Goal: Transaction & Acquisition: Purchase product/service

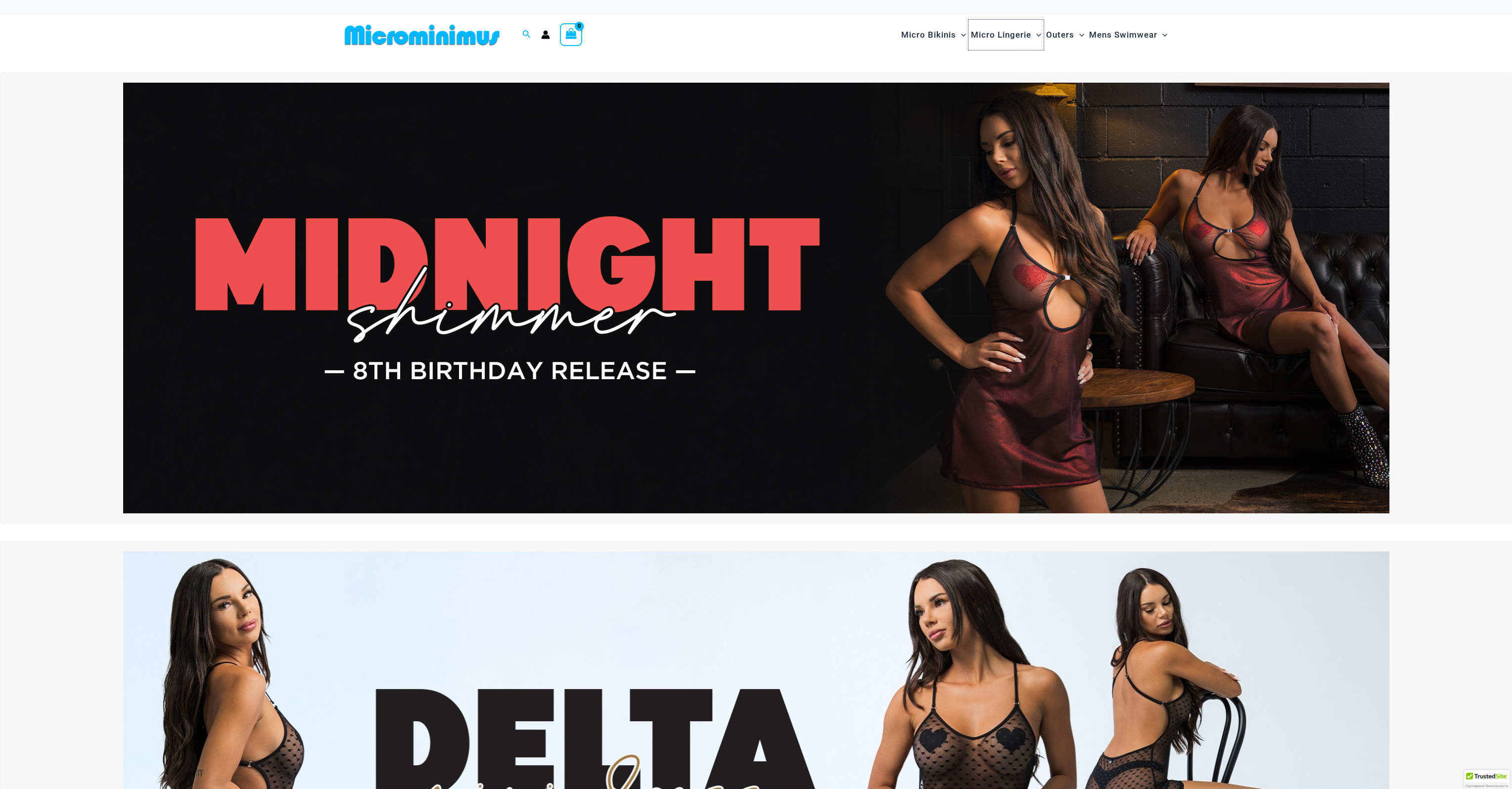
click at [998, 35] on span "Micro Lingerie" at bounding box center [1001, 35] width 60 height 25
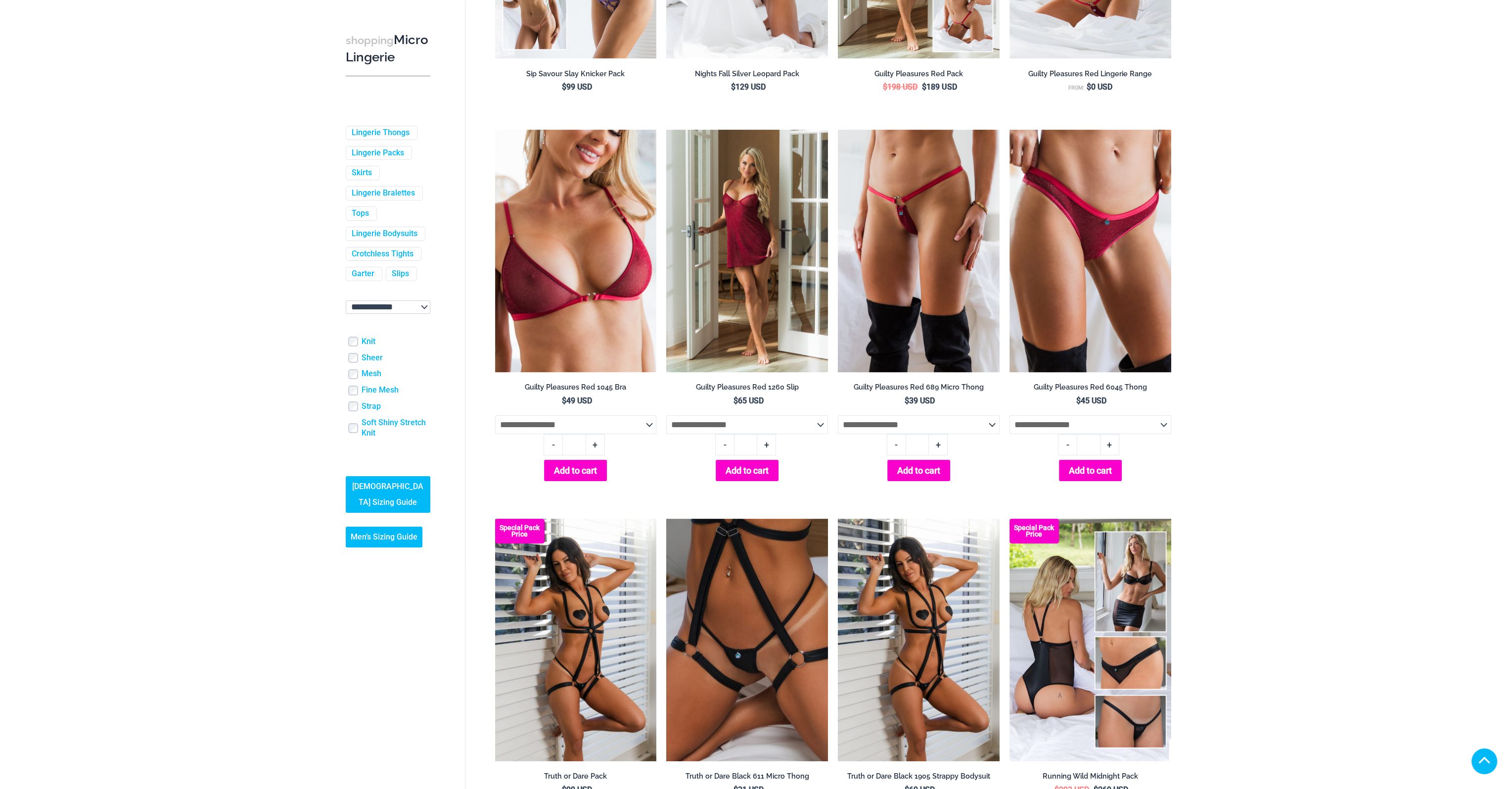
scroll to position [99, 0]
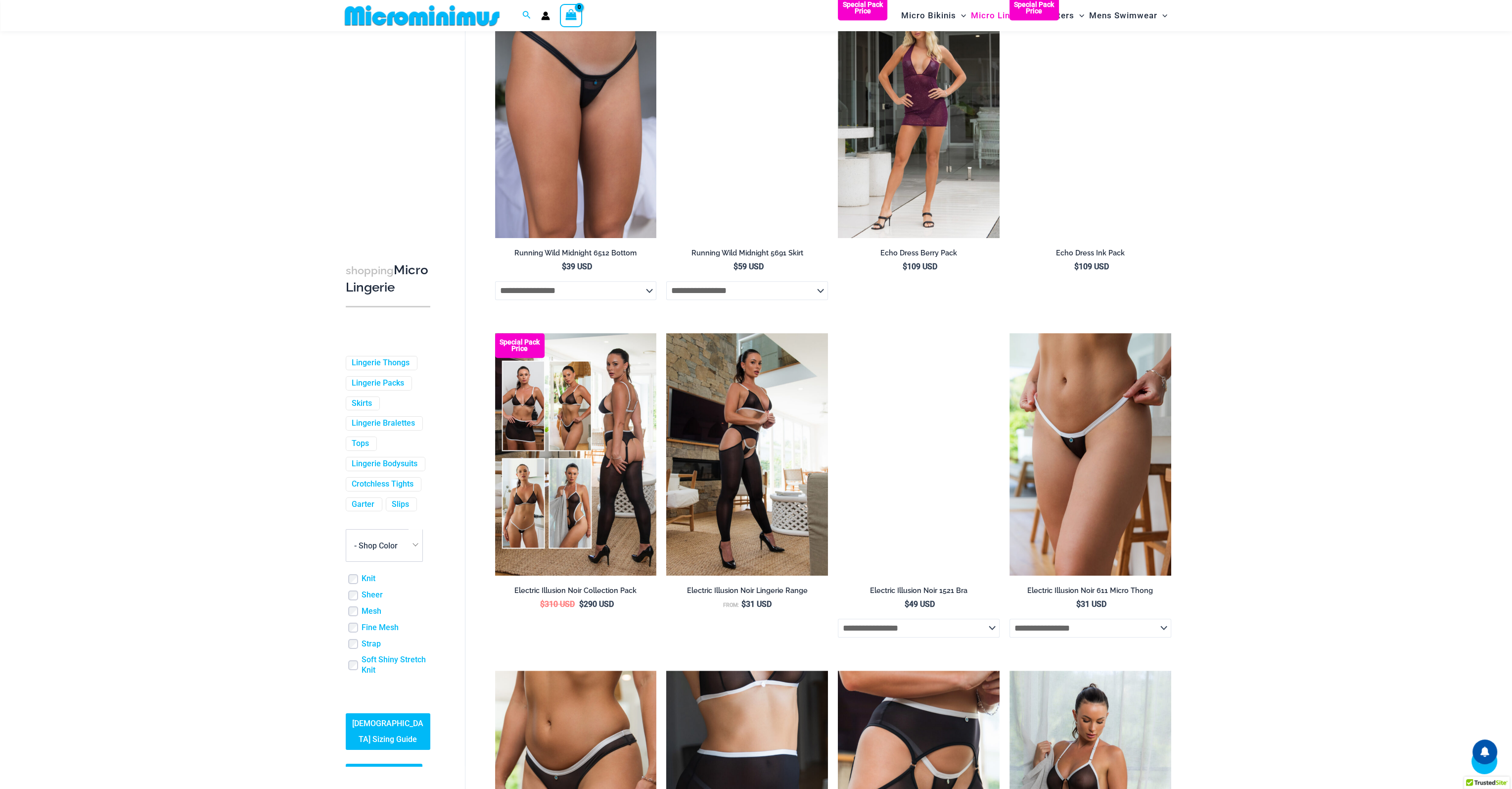
scroll to position [1576, 0]
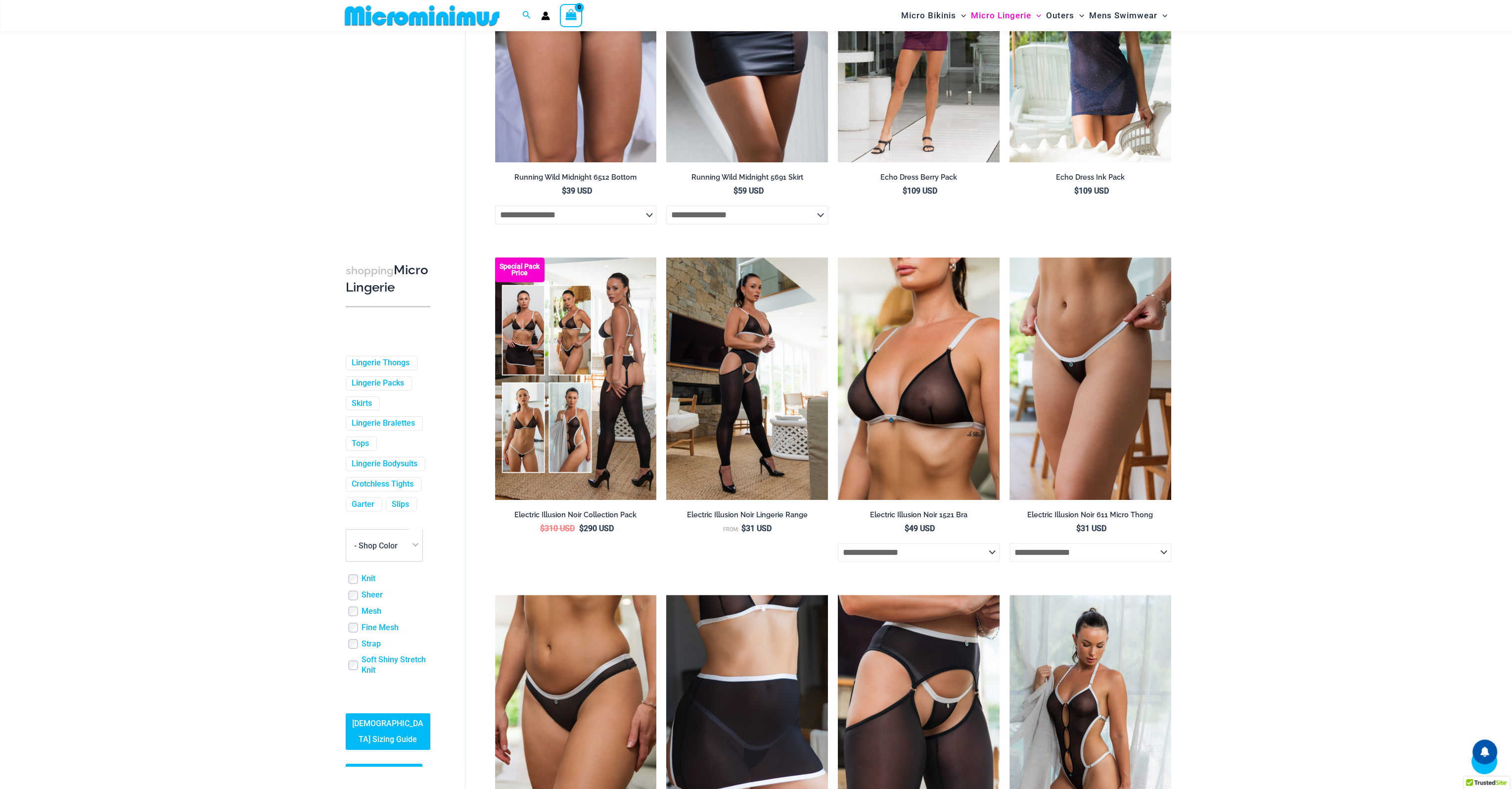
click at [1010, 258] on img at bounding box center [1010, 258] width 0 height 0
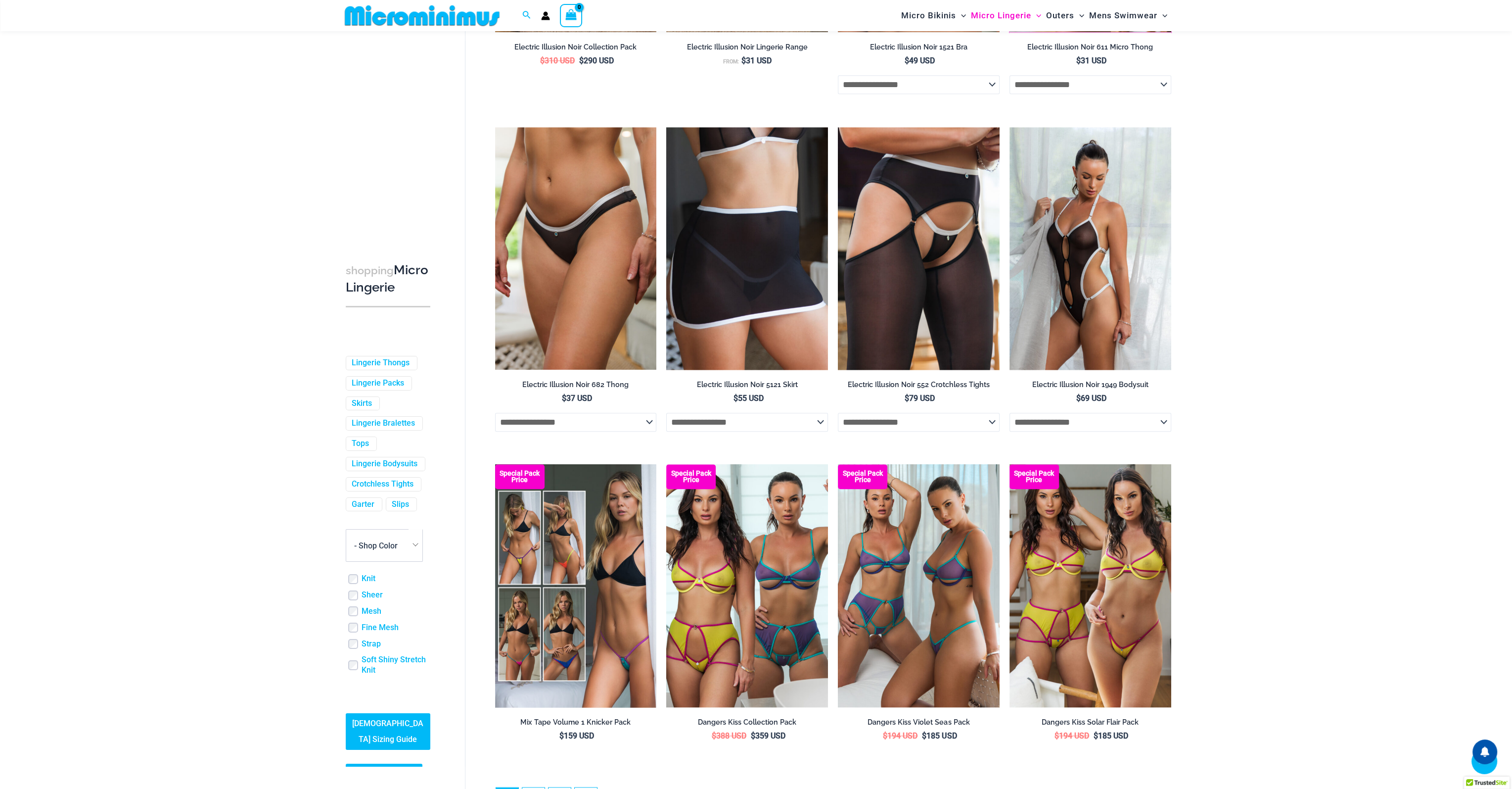
scroll to position [1922, 0]
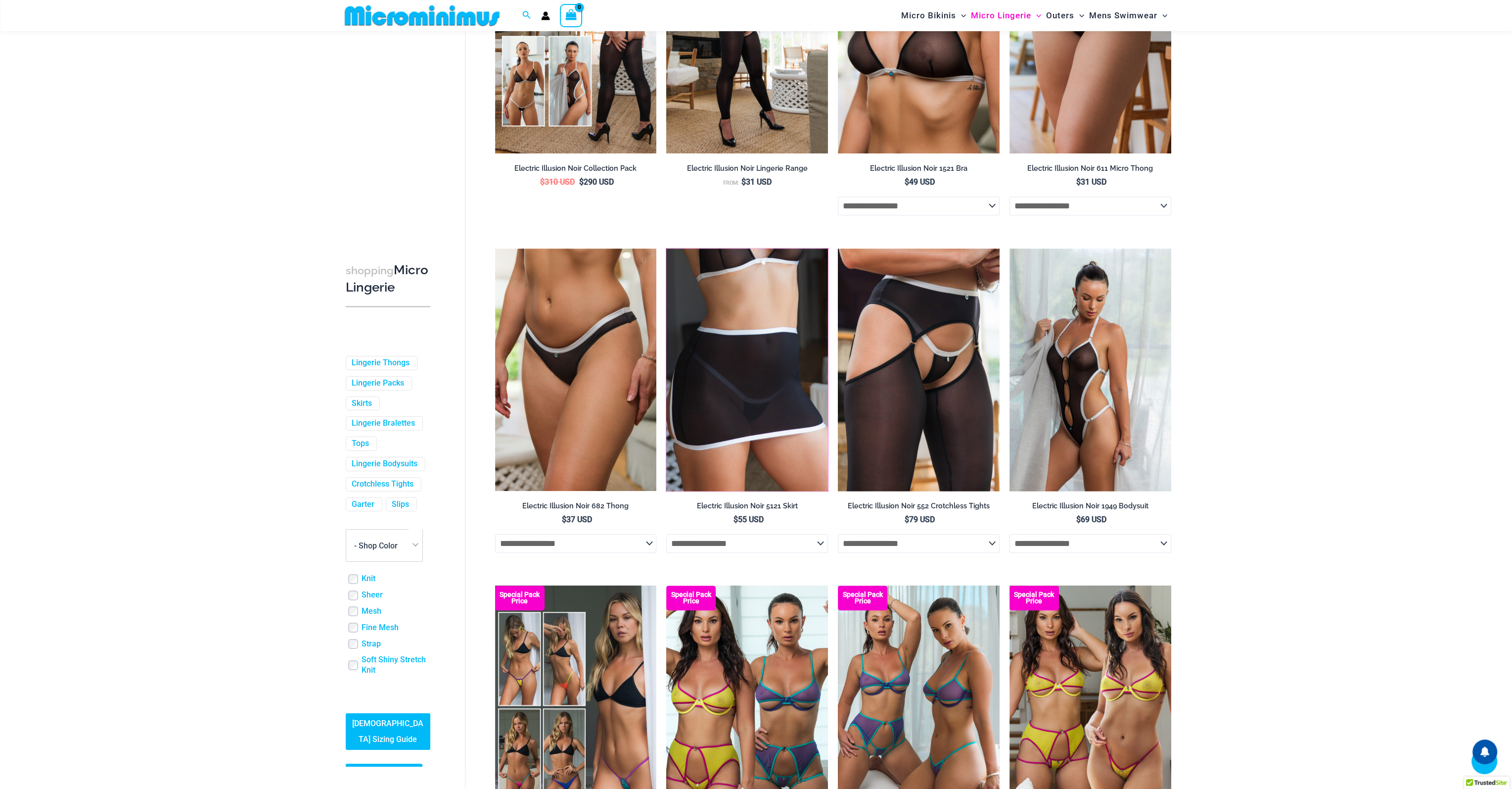
click at [666, 249] on img at bounding box center [666, 249] width 0 height 0
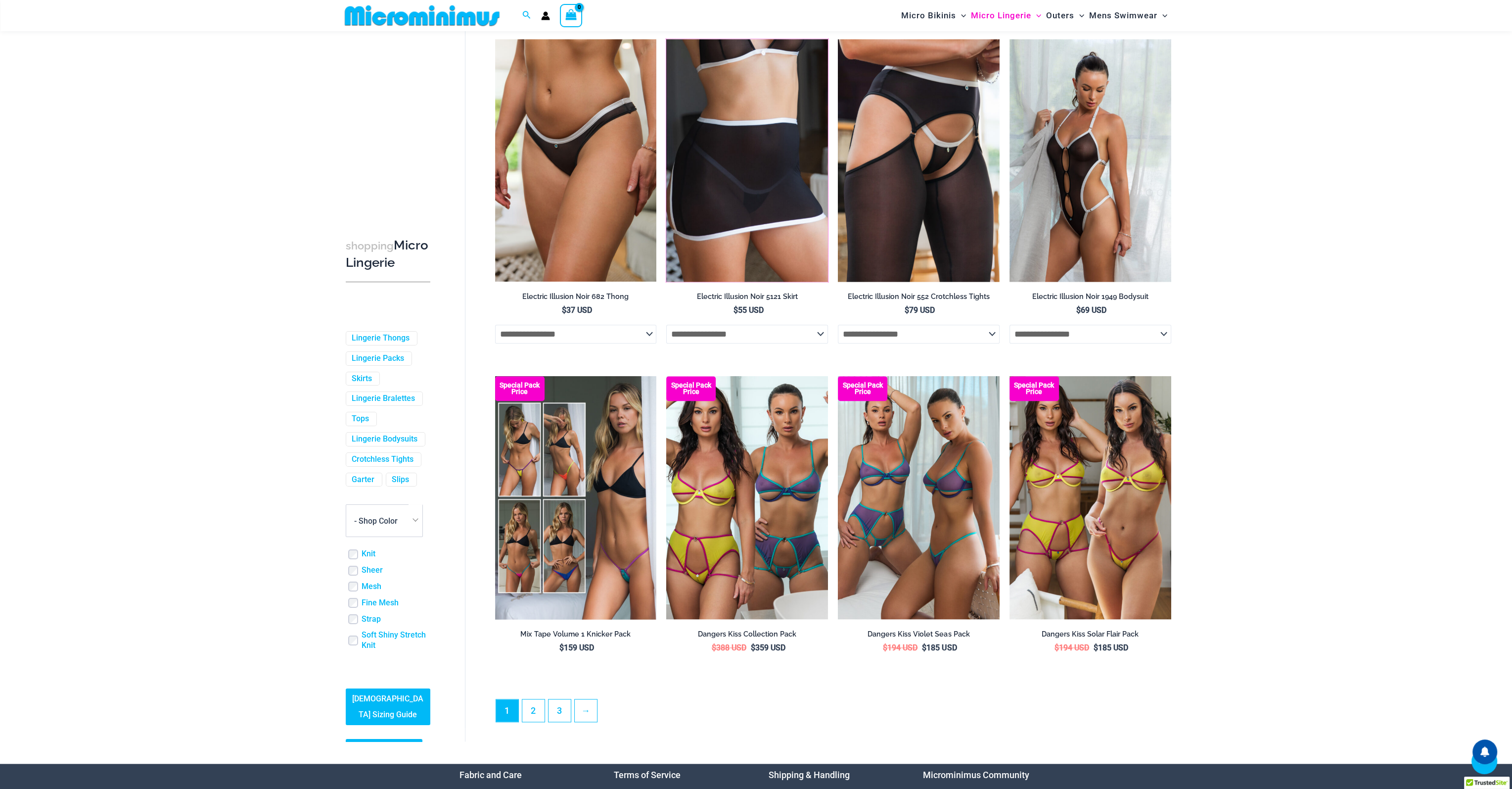
scroll to position [2269, 0]
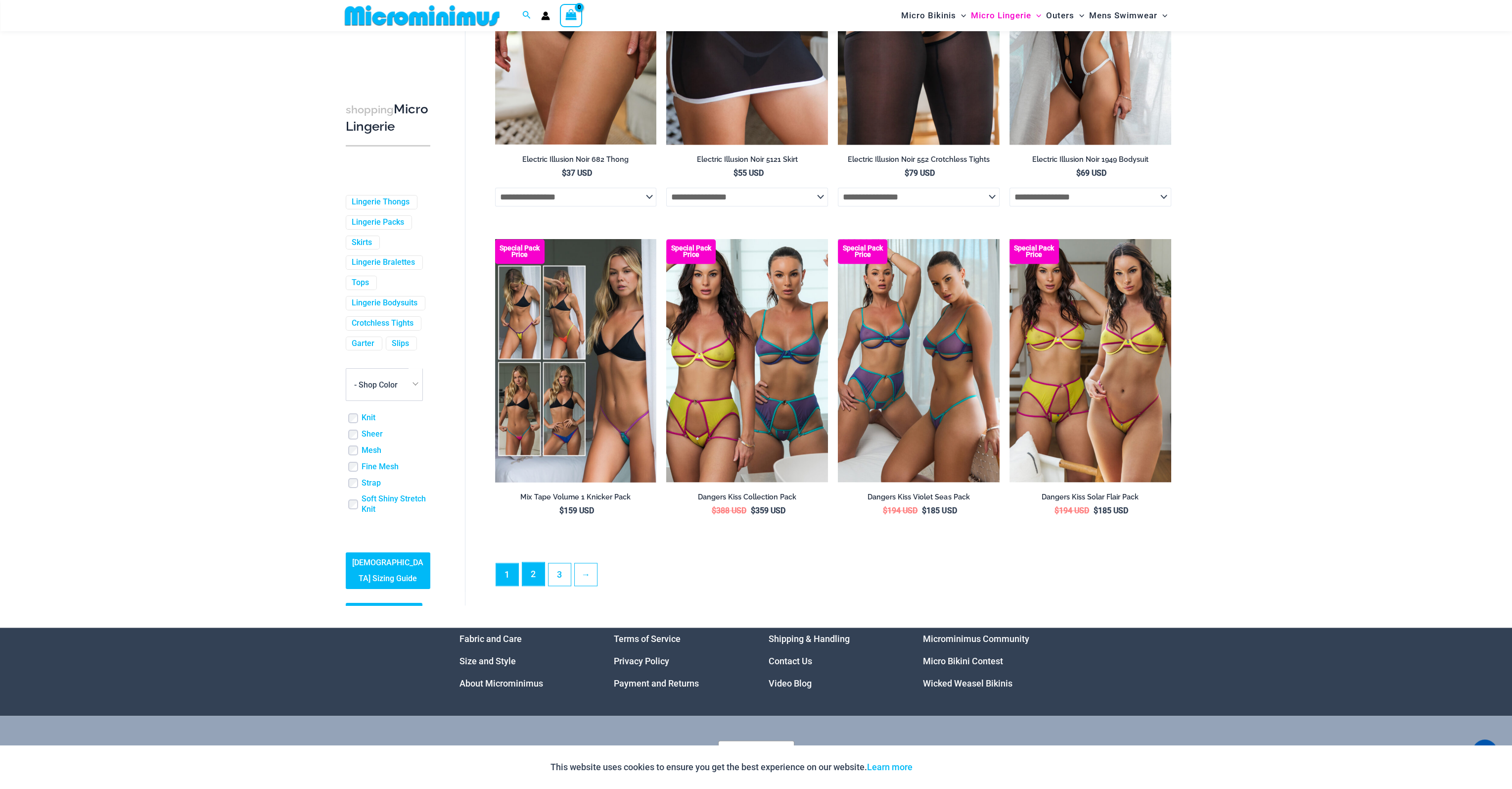
click at [529, 579] on link "2" at bounding box center [533, 574] width 22 height 23
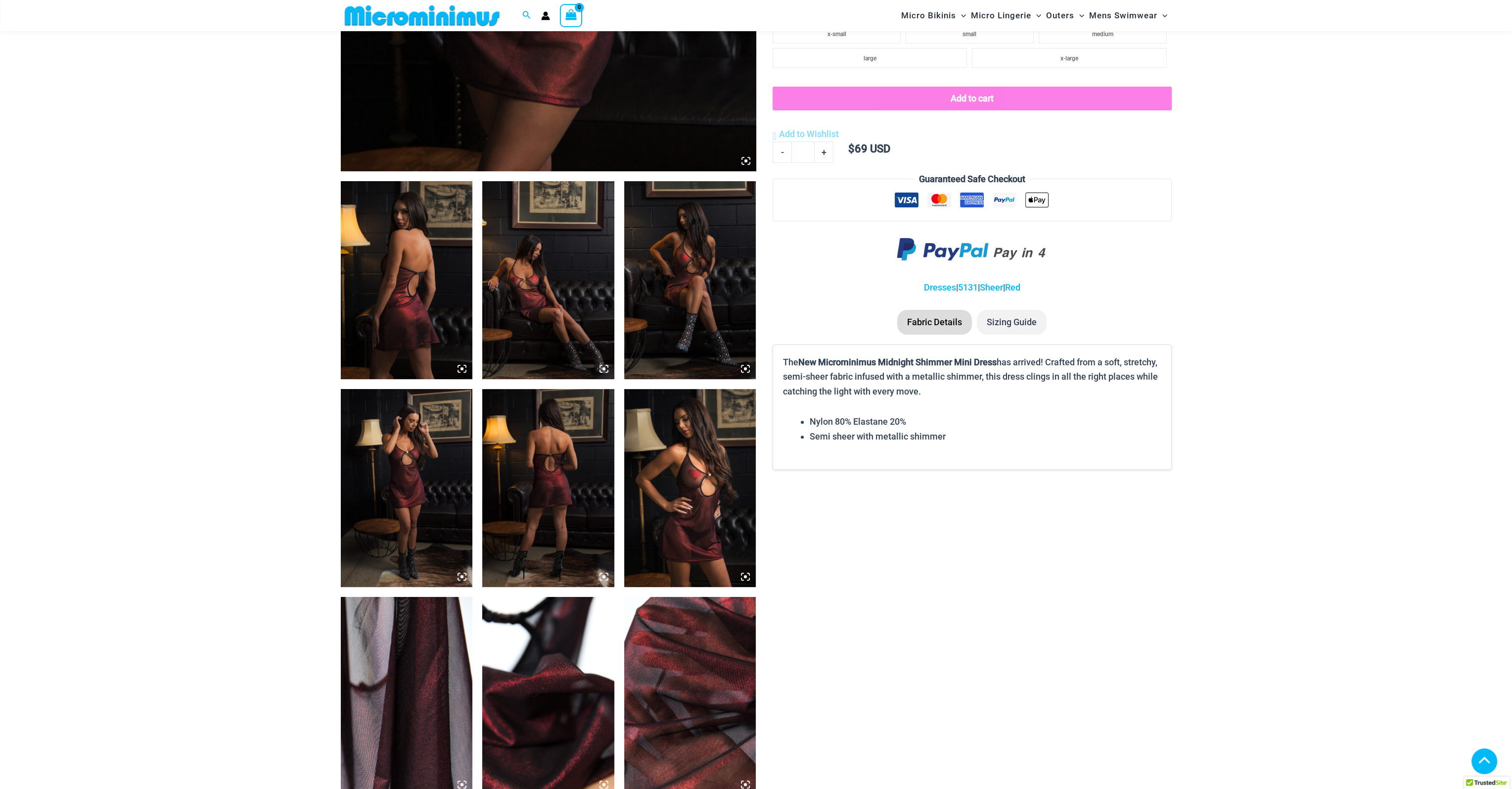
scroll to position [542, 0]
click at [423, 290] on img at bounding box center [406, 280] width 132 height 198
click at [460, 368] on icon at bounding box center [462, 368] width 9 height 9
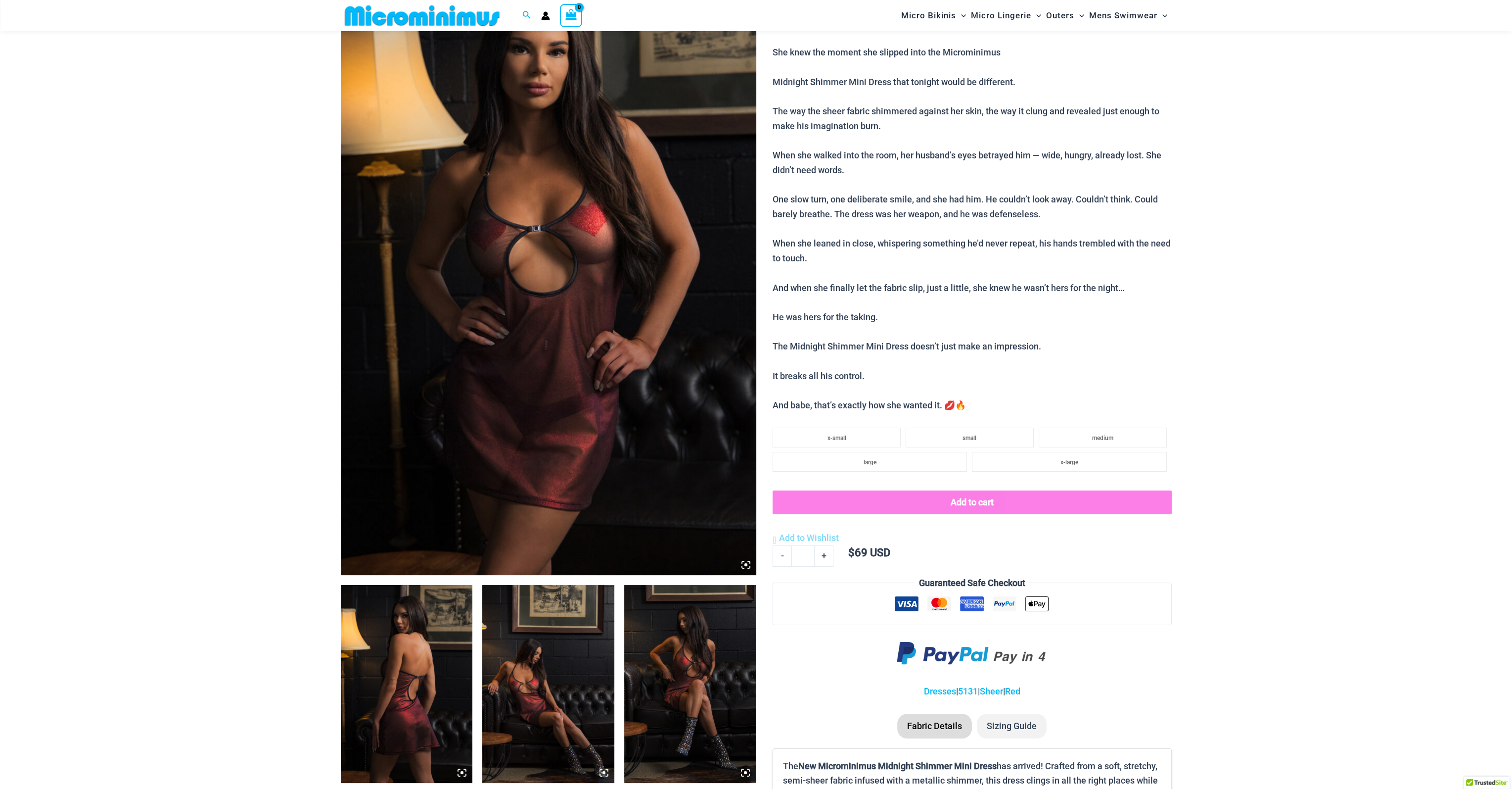
scroll to position [140, 0]
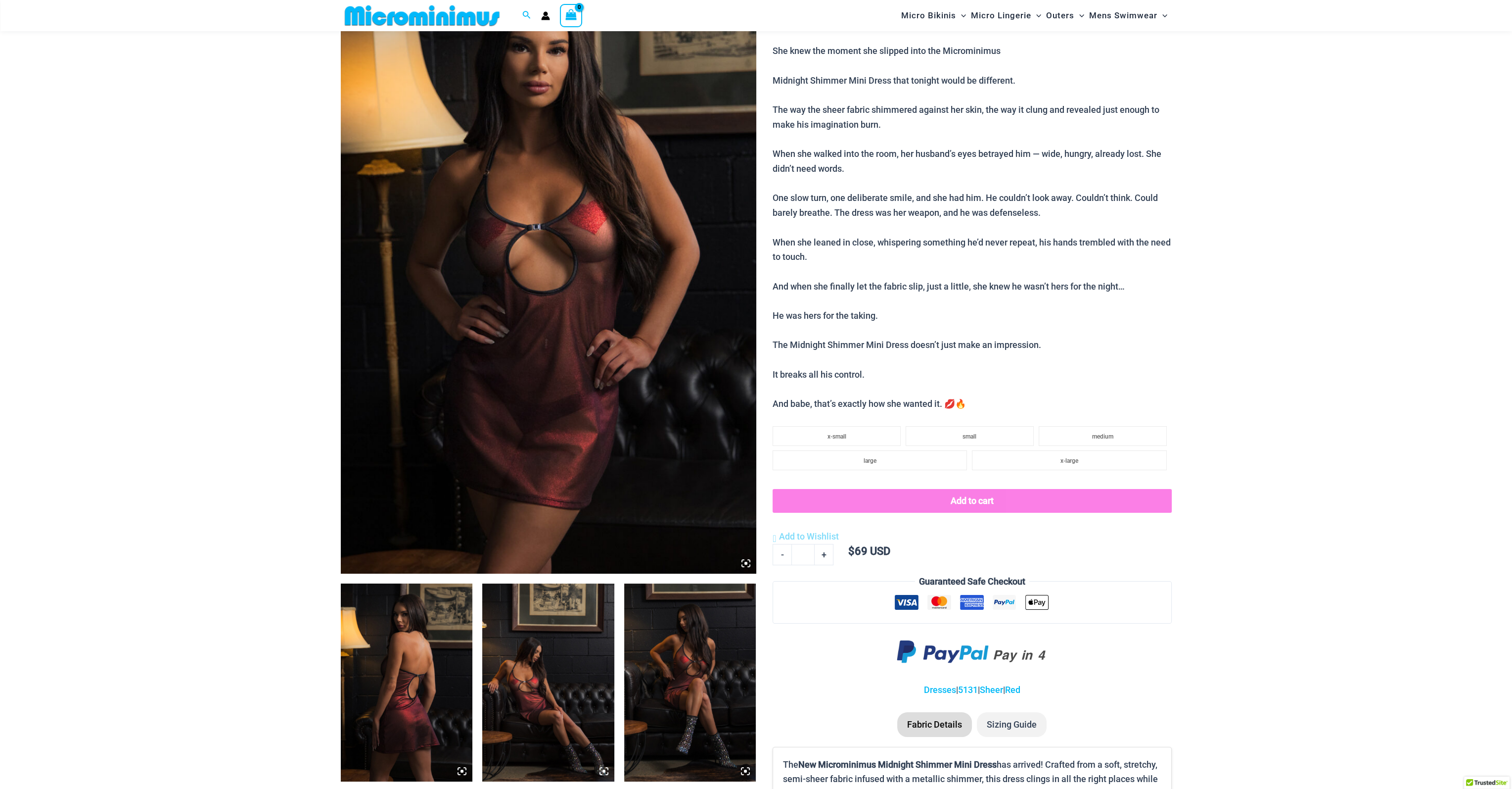
click at [745, 565] on icon at bounding box center [746, 563] width 3 height 3
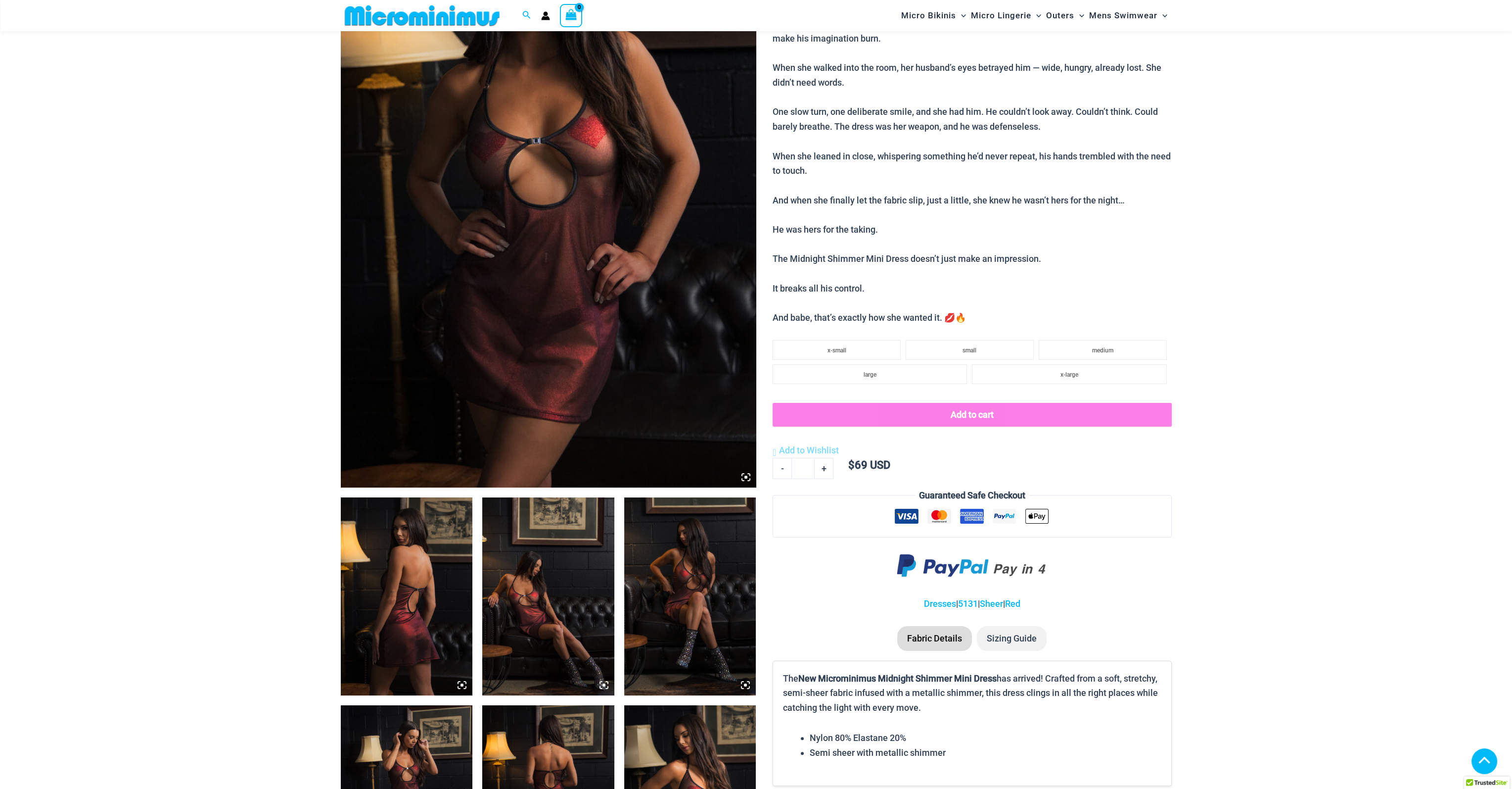
scroll to position [0, 0]
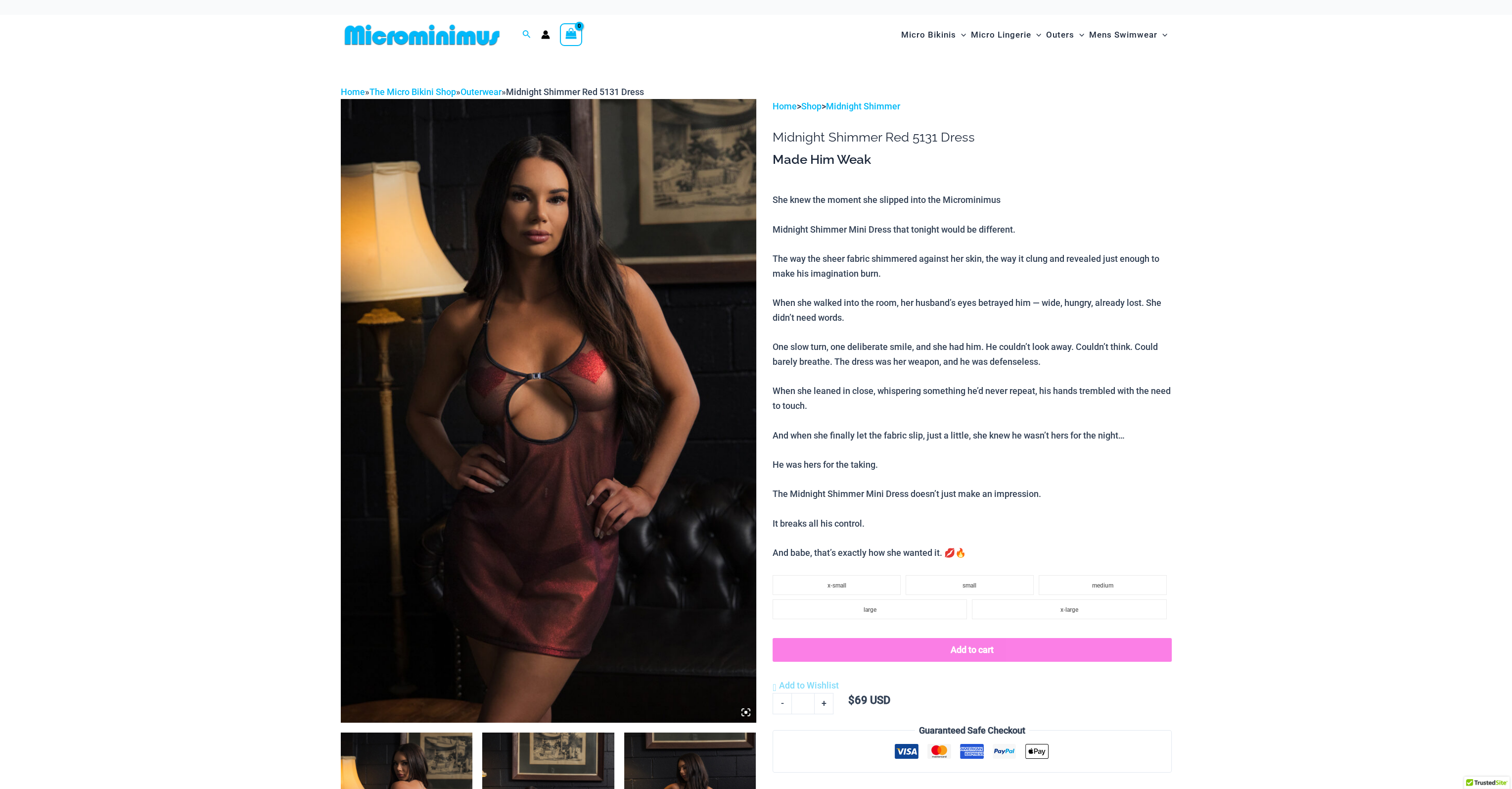
click at [744, 713] on icon at bounding box center [746, 712] width 9 height 9
click at [744, 711] on icon at bounding box center [746, 712] width 3 height 3
click at [579, 432] on img at bounding box center [548, 411] width 416 height 623
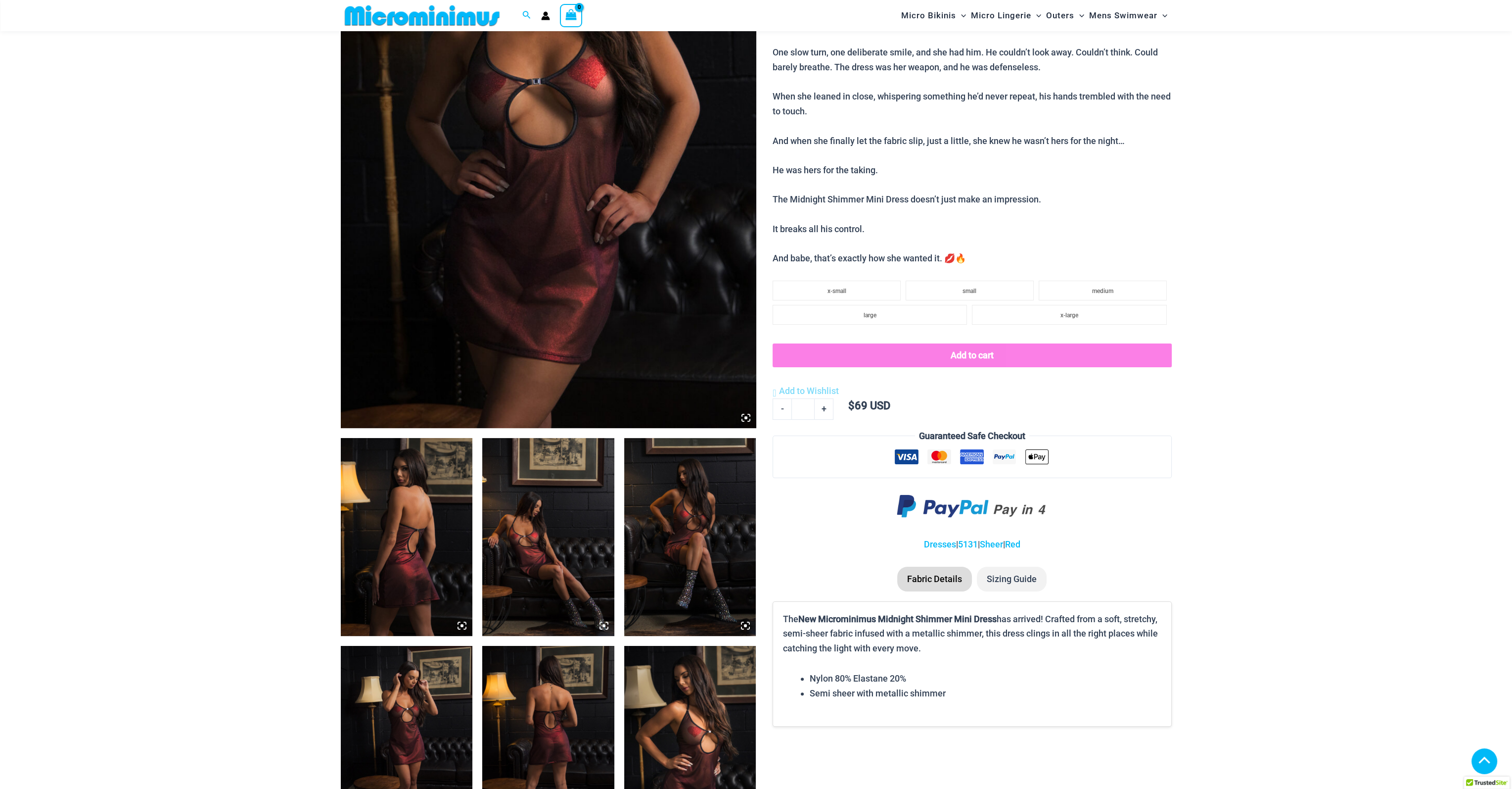
scroll to position [288, 0]
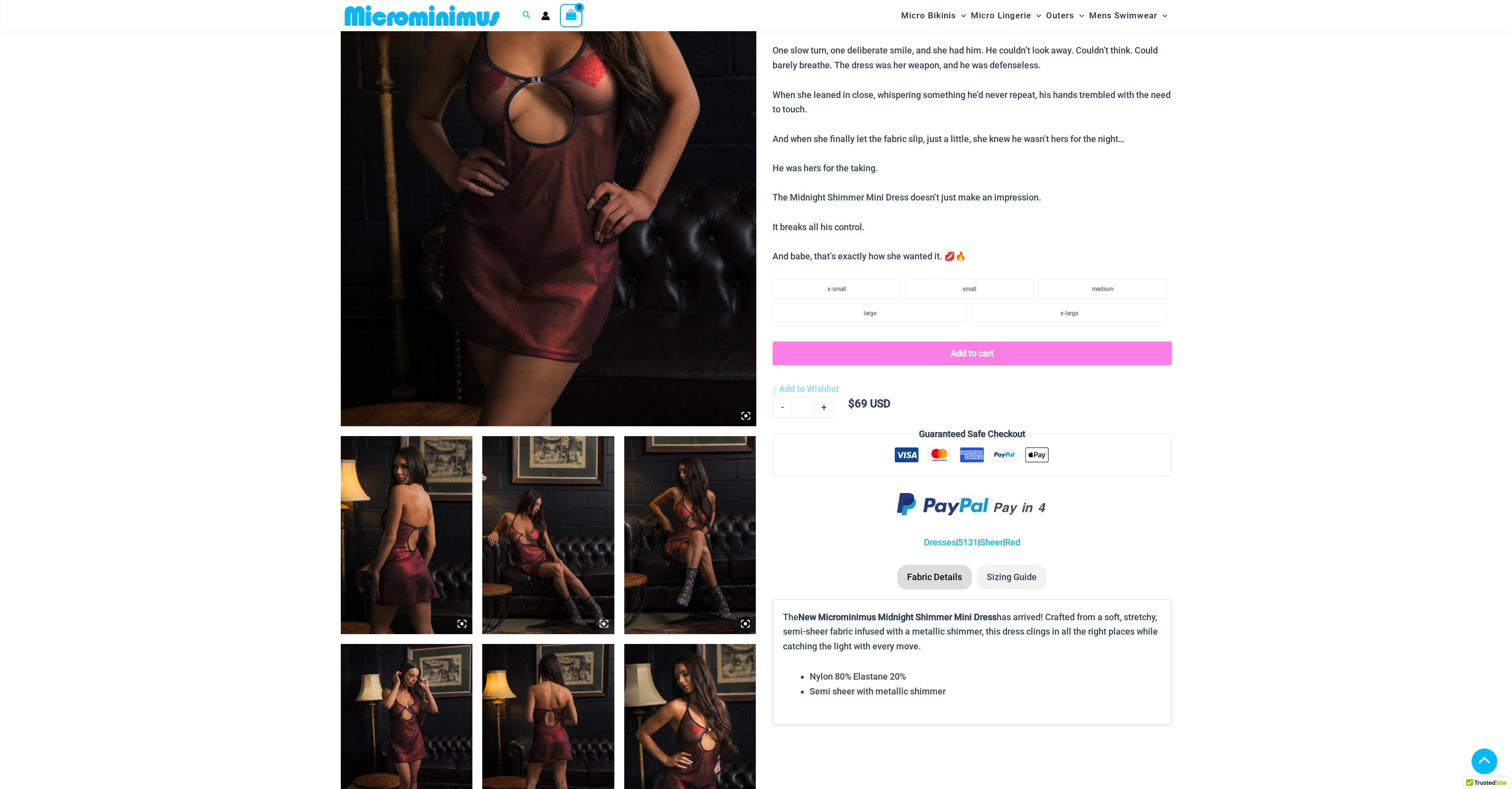
click at [536, 533] on img at bounding box center [548, 534] width 132 height 198
click at [608, 623] on img at bounding box center [548, 534] width 132 height 198
click at [603, 622] on icon at bounding box center [604, 623] width 3 height 3
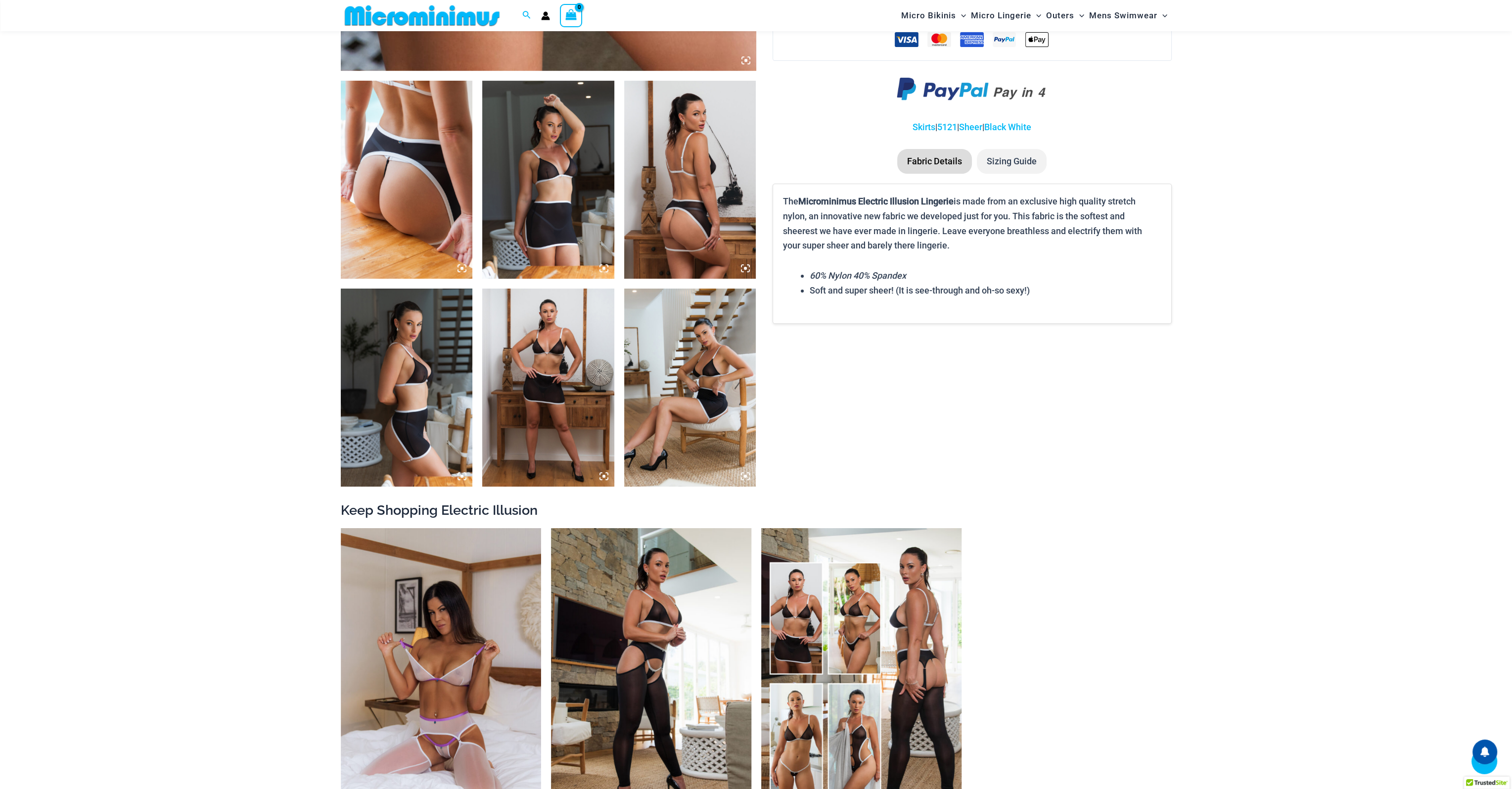
scroll to position [638, 0]
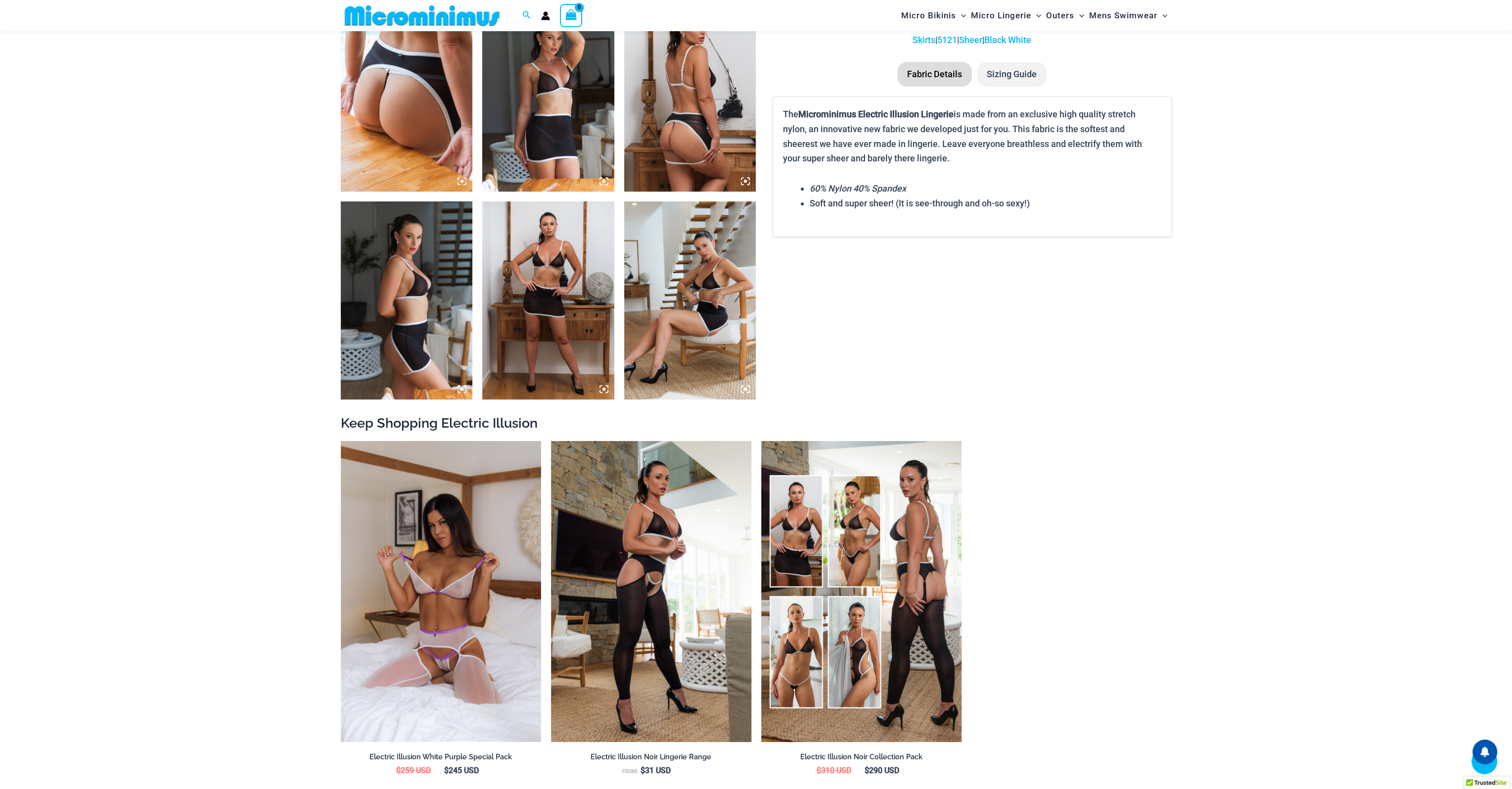
scroll to position [684, 0]
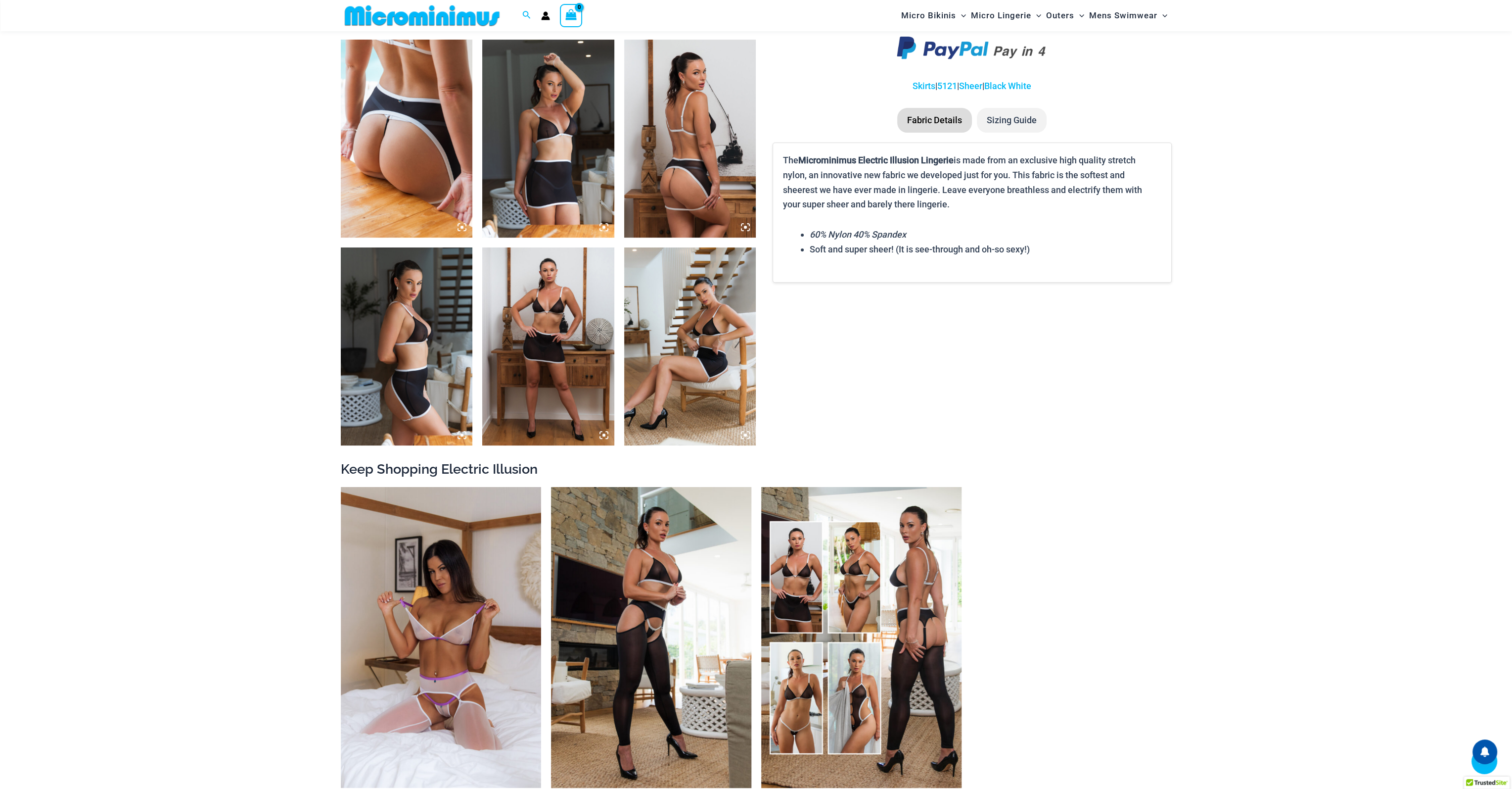
click at [418, 365] on img at bounding box center [406, 346] width 132 height 198
click at [459, 435] on icon at bounding box center [462, 435] width 9 height 9
click at [603, 434] on icon at bounding box center [604, 435] width 3 height 3
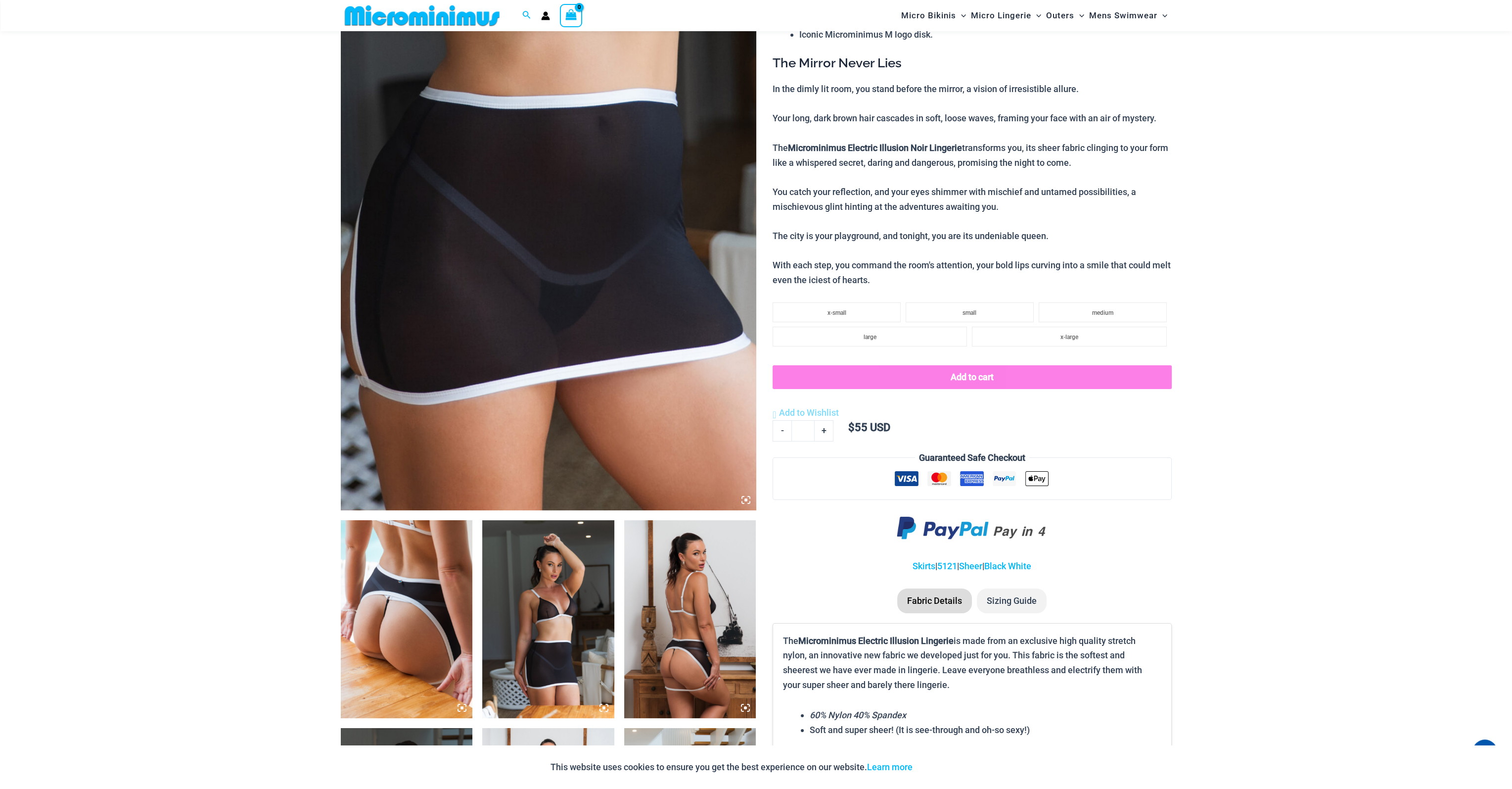
scroll to position [387, 0]
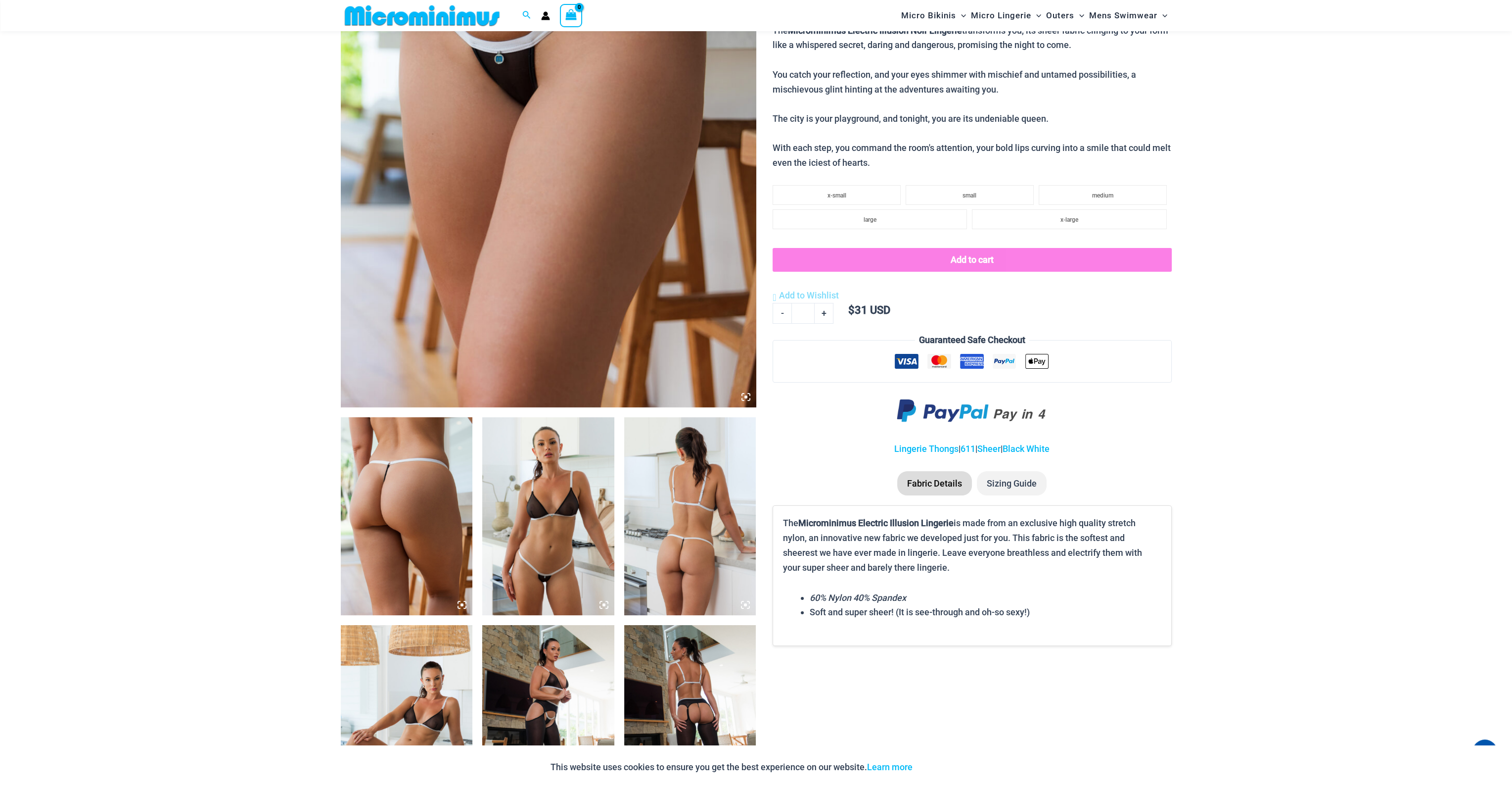
scroll to position [387, 0]
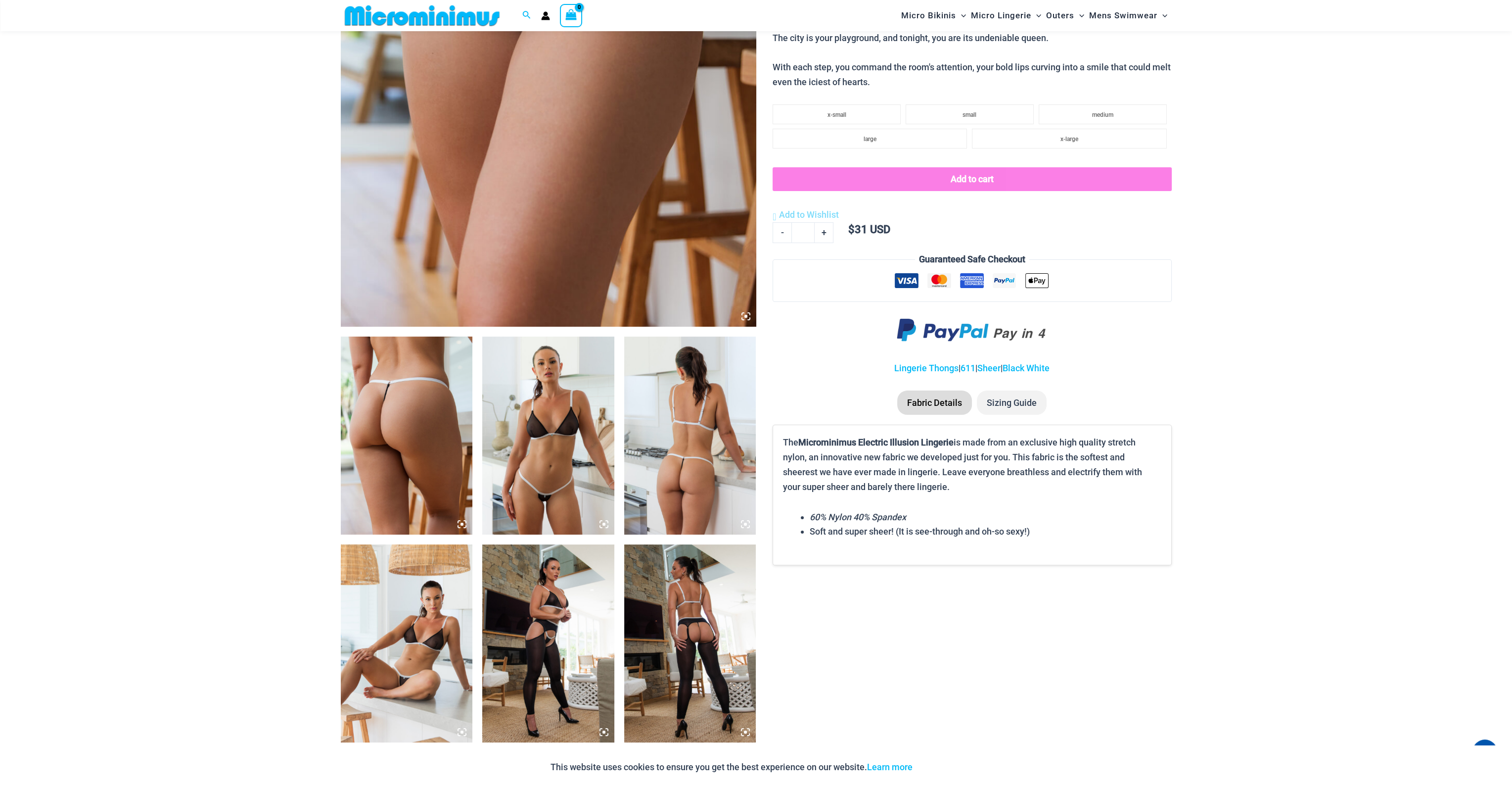
click at [464, 522] on icon at bounding box center [462, 524] width 9 height 9
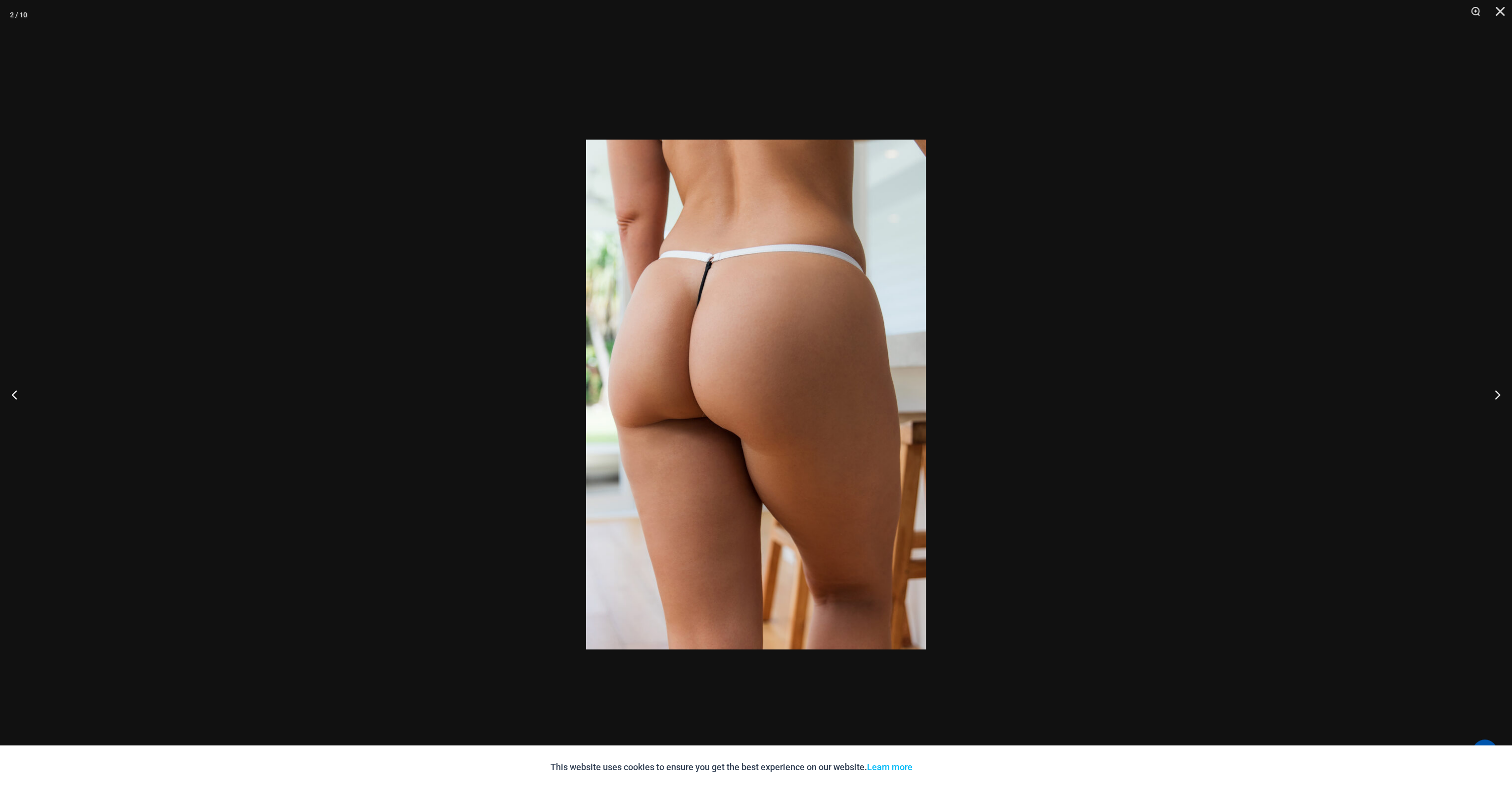
click at [1496, 396] on button "Next" at bounding box center [1493, 395] width 37 height 50
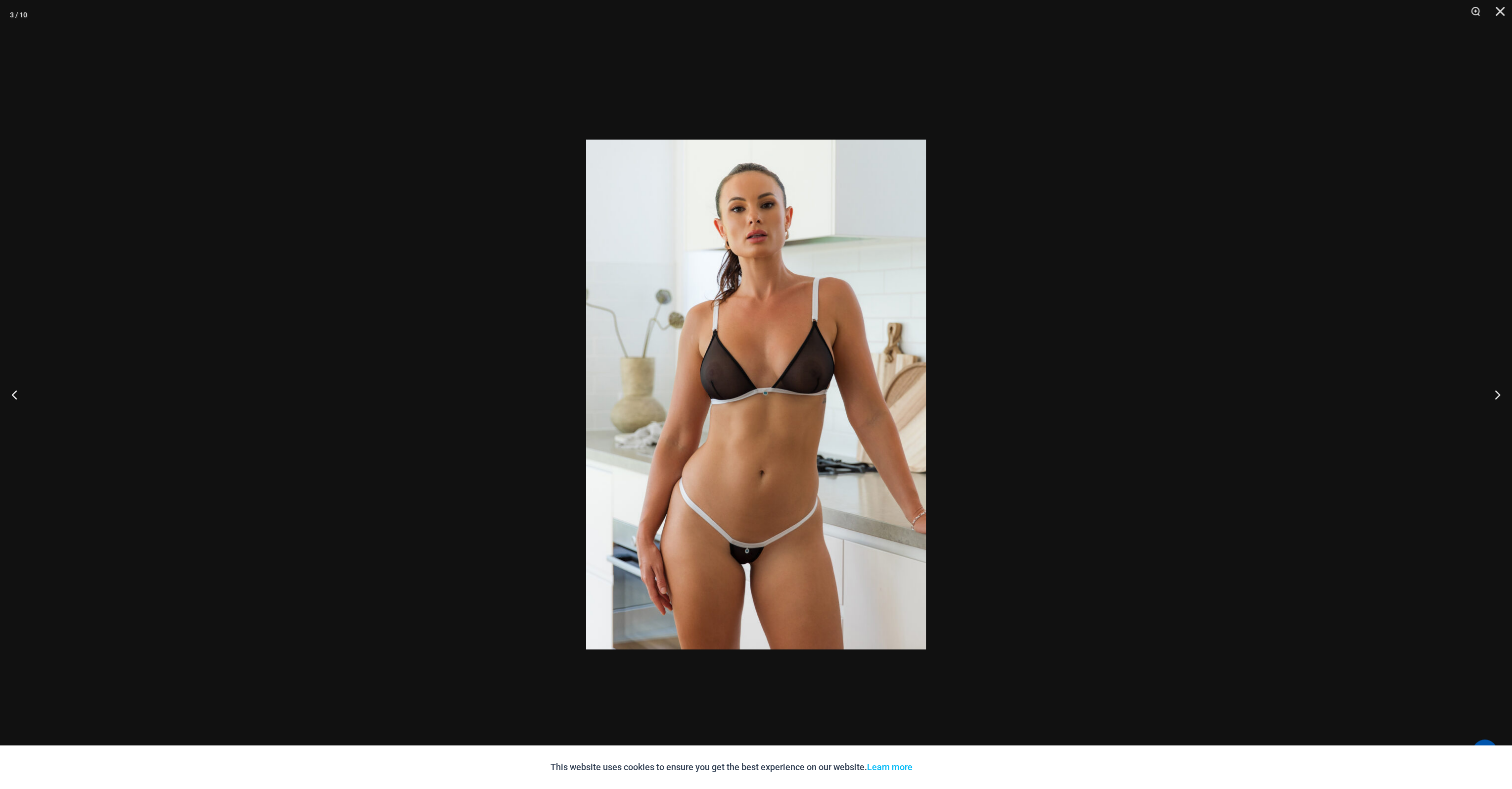
click at [1496, 393] on button "Next" at bounding box center [1493, 395] width 37 height 50
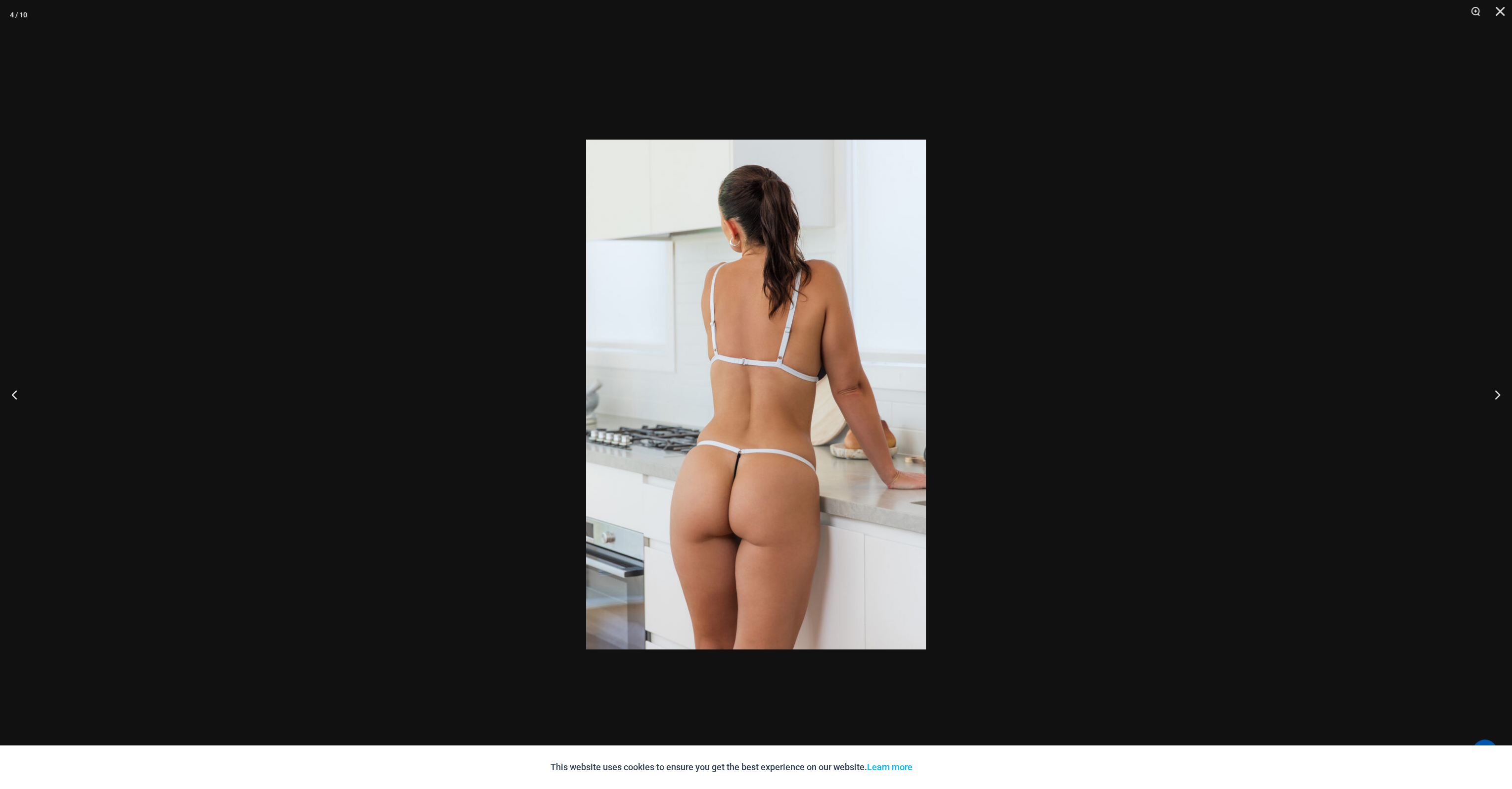
click at [1496, 390] on button "Next" at bounding box center [1493, 395] width 37 height 50
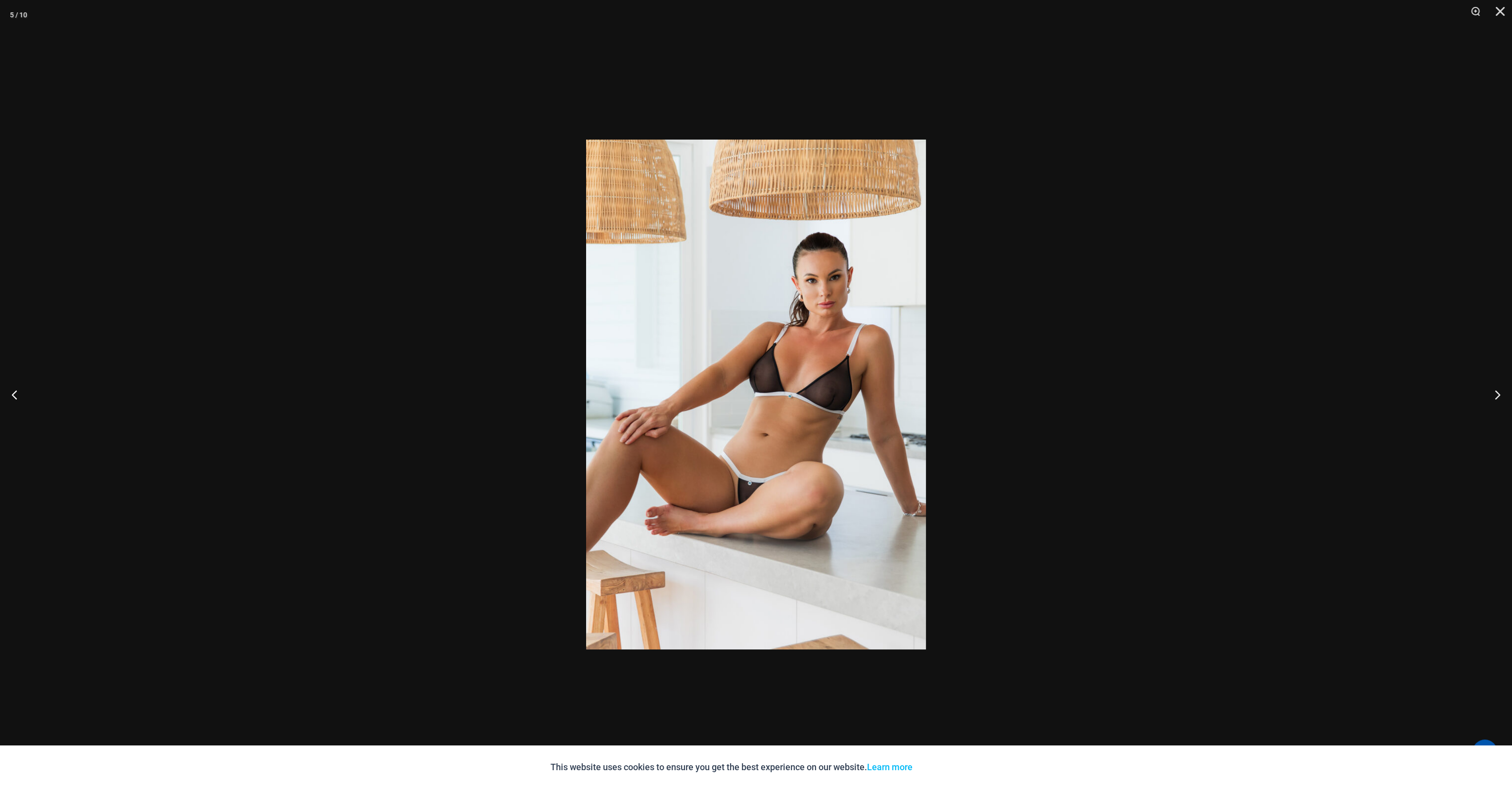
click at [1496, 390] on button "Next" at bounding box center [1493, 395] width 37 height 50
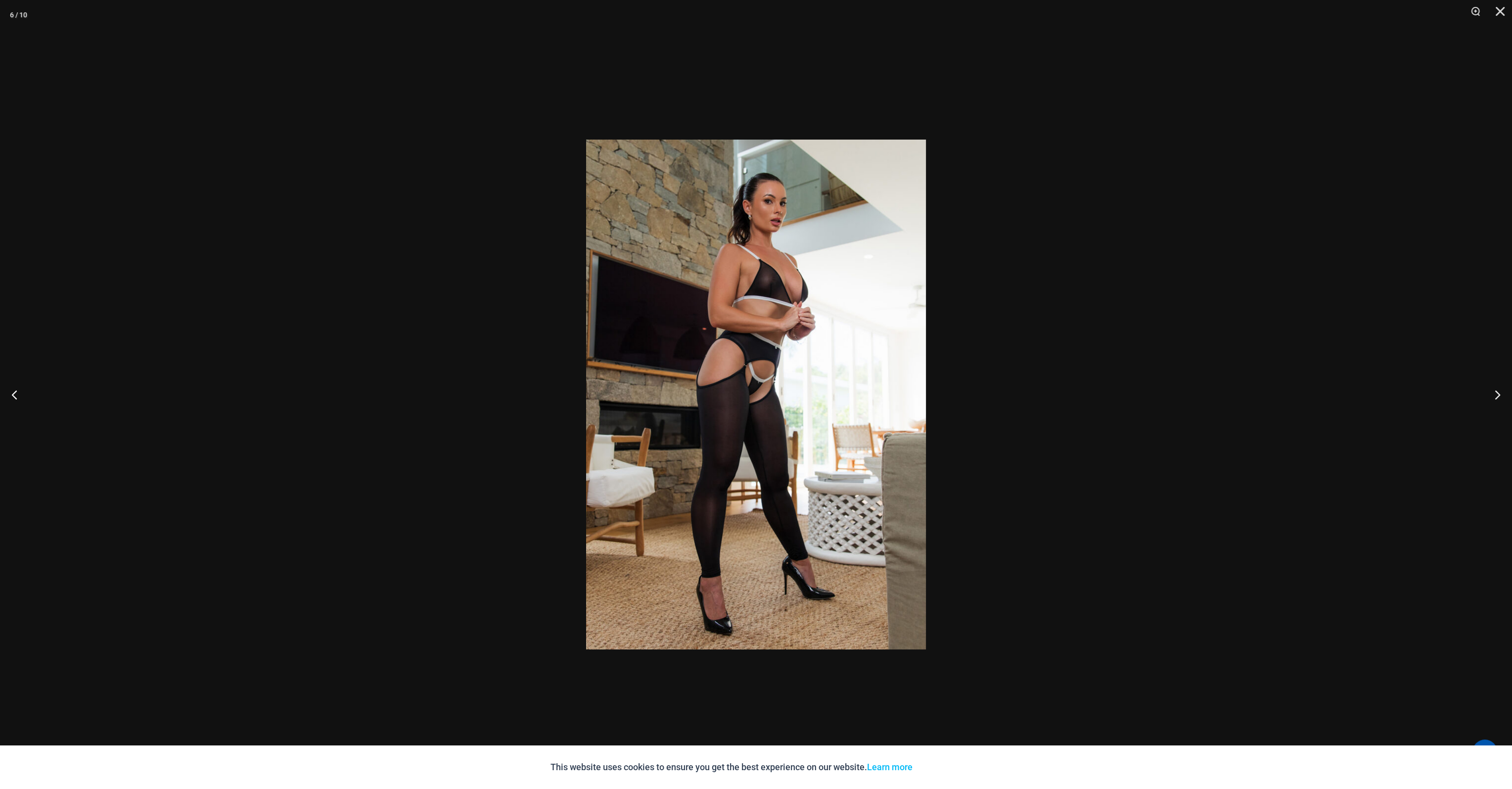
click at [1496, 390] on button "Next" at bounding box center [1493, 395] width 37 height 50
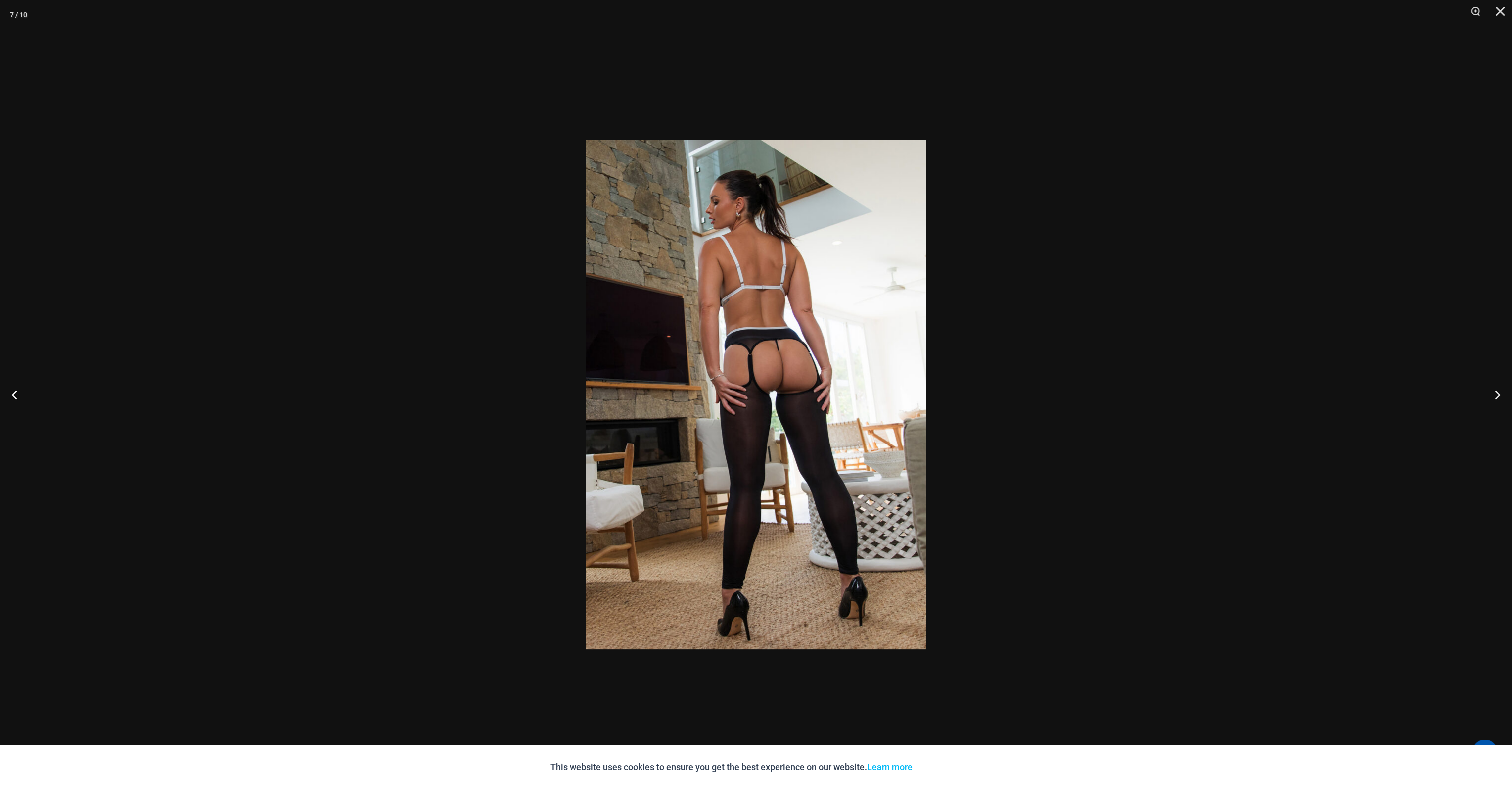
click at [1496, 390] on button "Next" at bounding box center [1493, 395] width 37 height 50
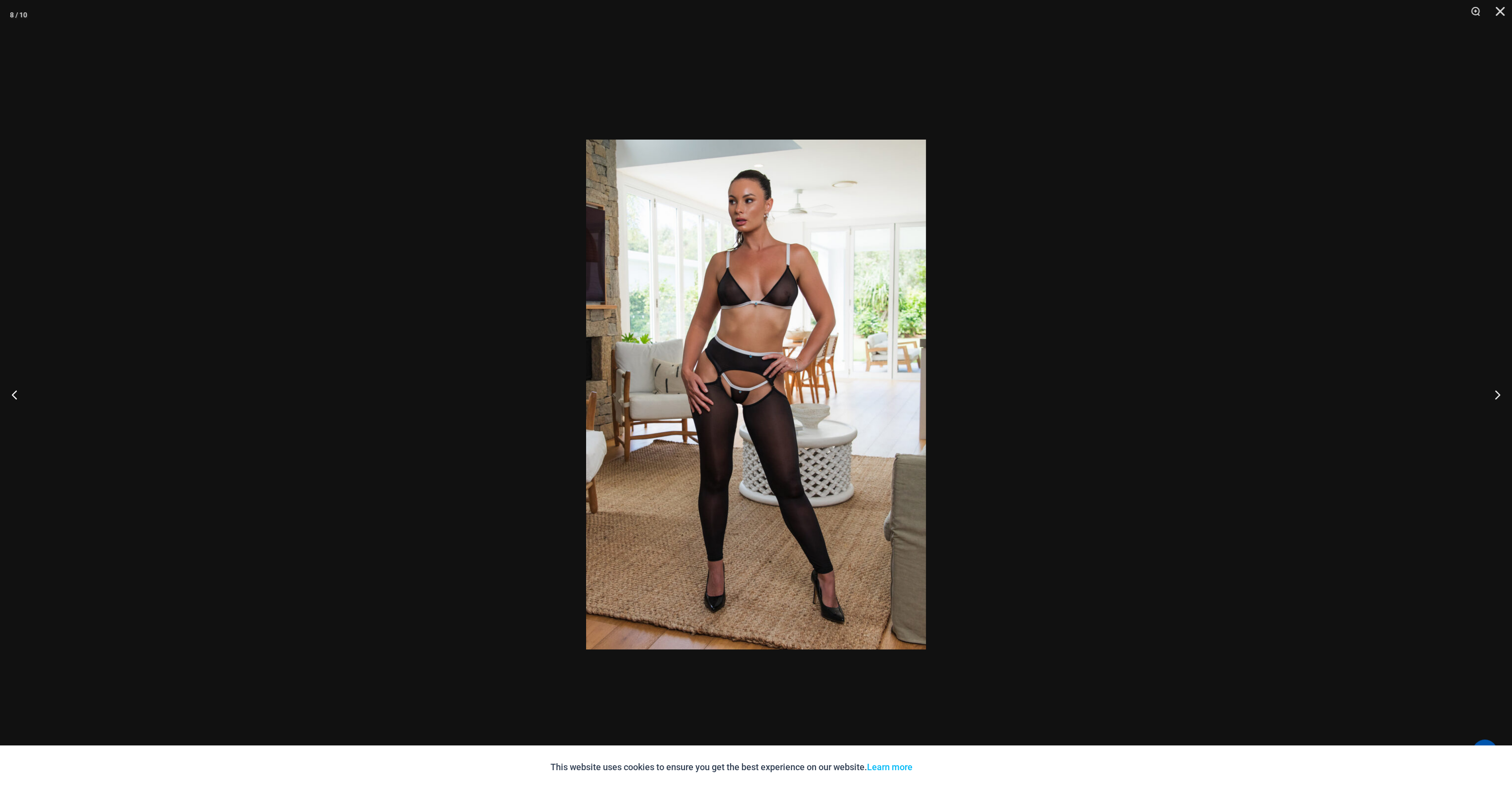
click at [1499, 8] on button "Close" at bounding box center [1496, 15] width 24 height 30
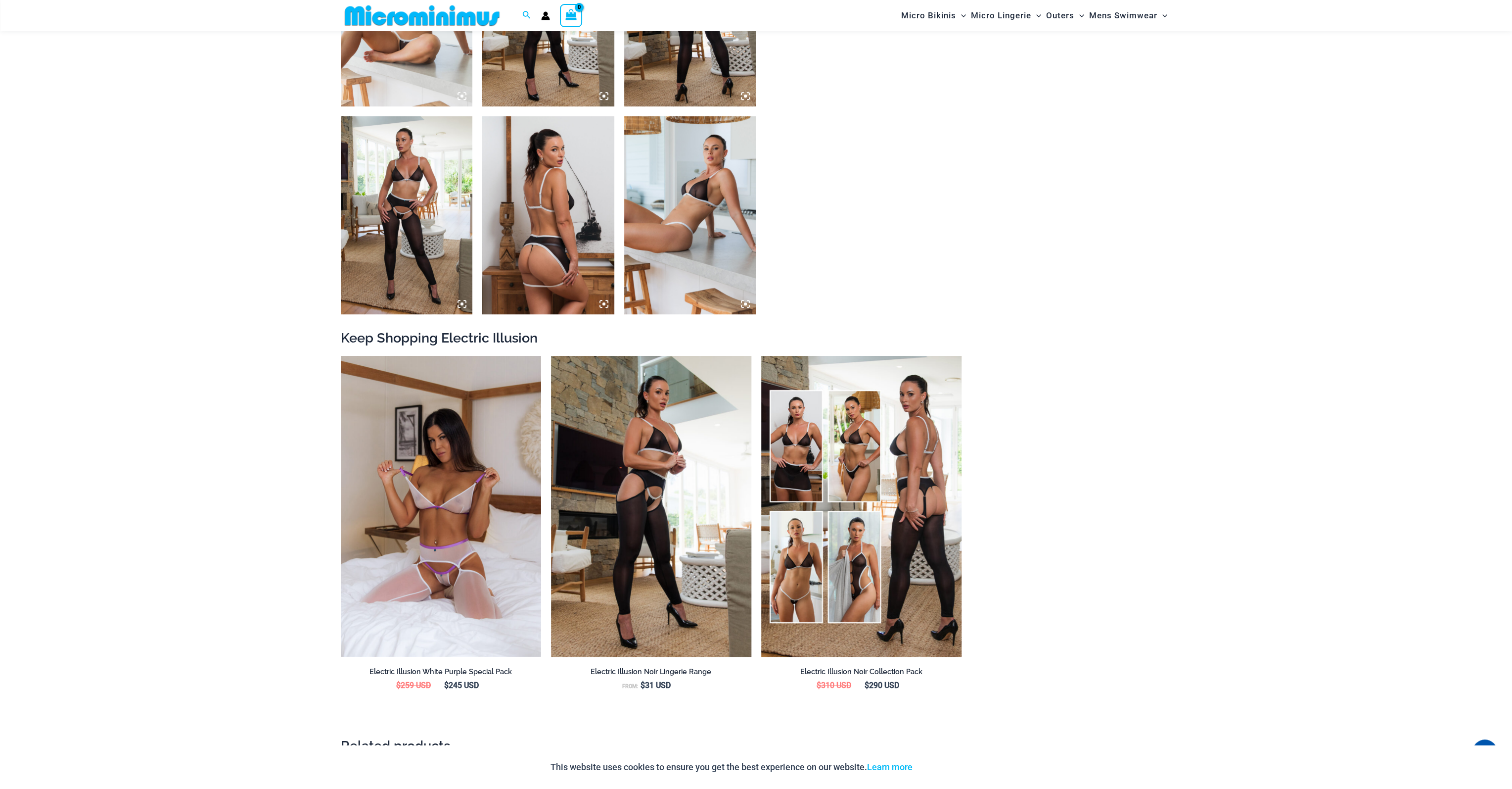
scroll to position [1080, 0]
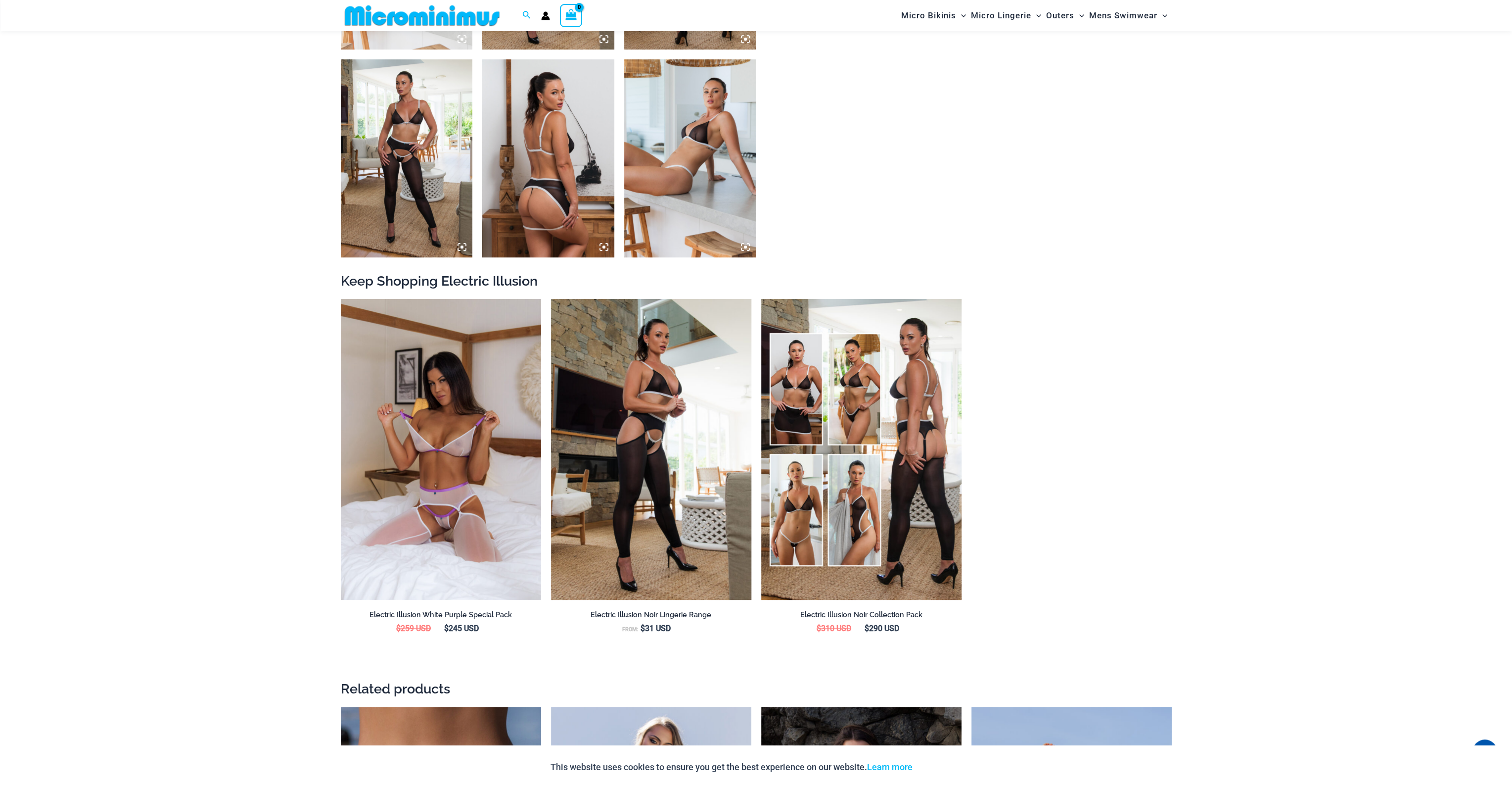
click at [499, 180] on img at bounding box center [548, 158] width 132 height 198
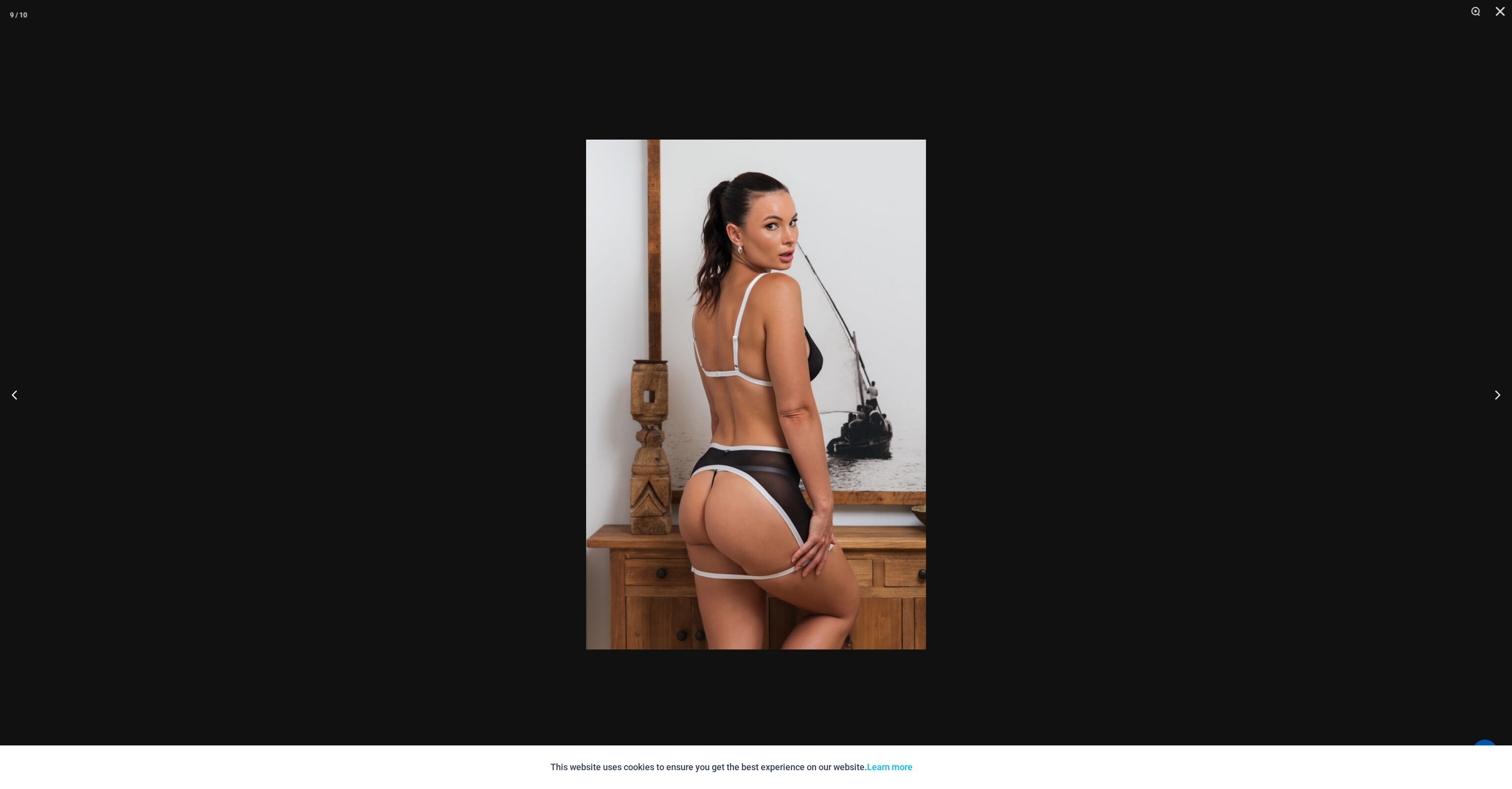
click at [1496, 391] on button "Next" at bounding box center [1493, 395] width 37 height 50
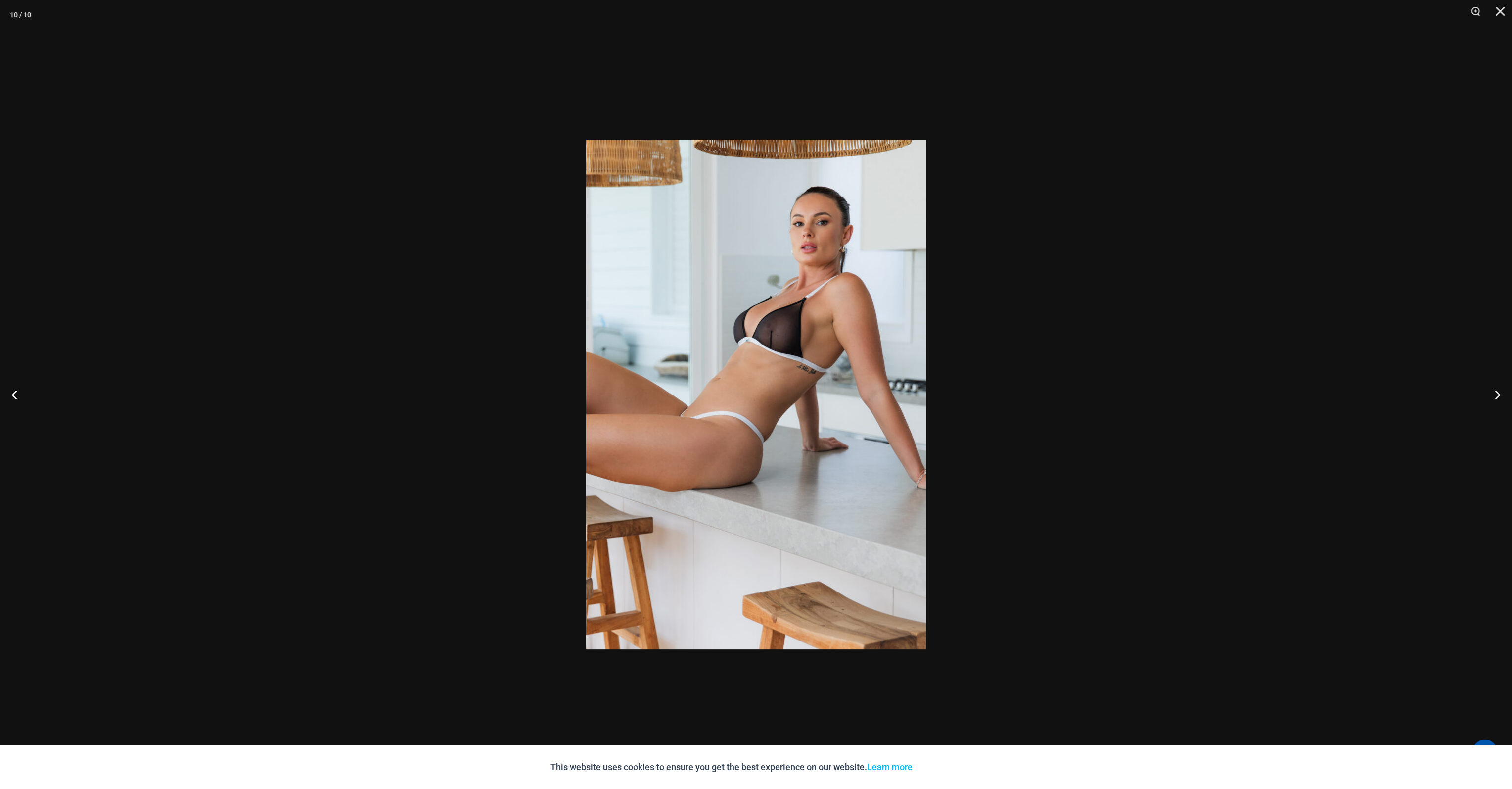
click at [1370, 339] on div at bounding box center [756, 395] width 1512 height 789
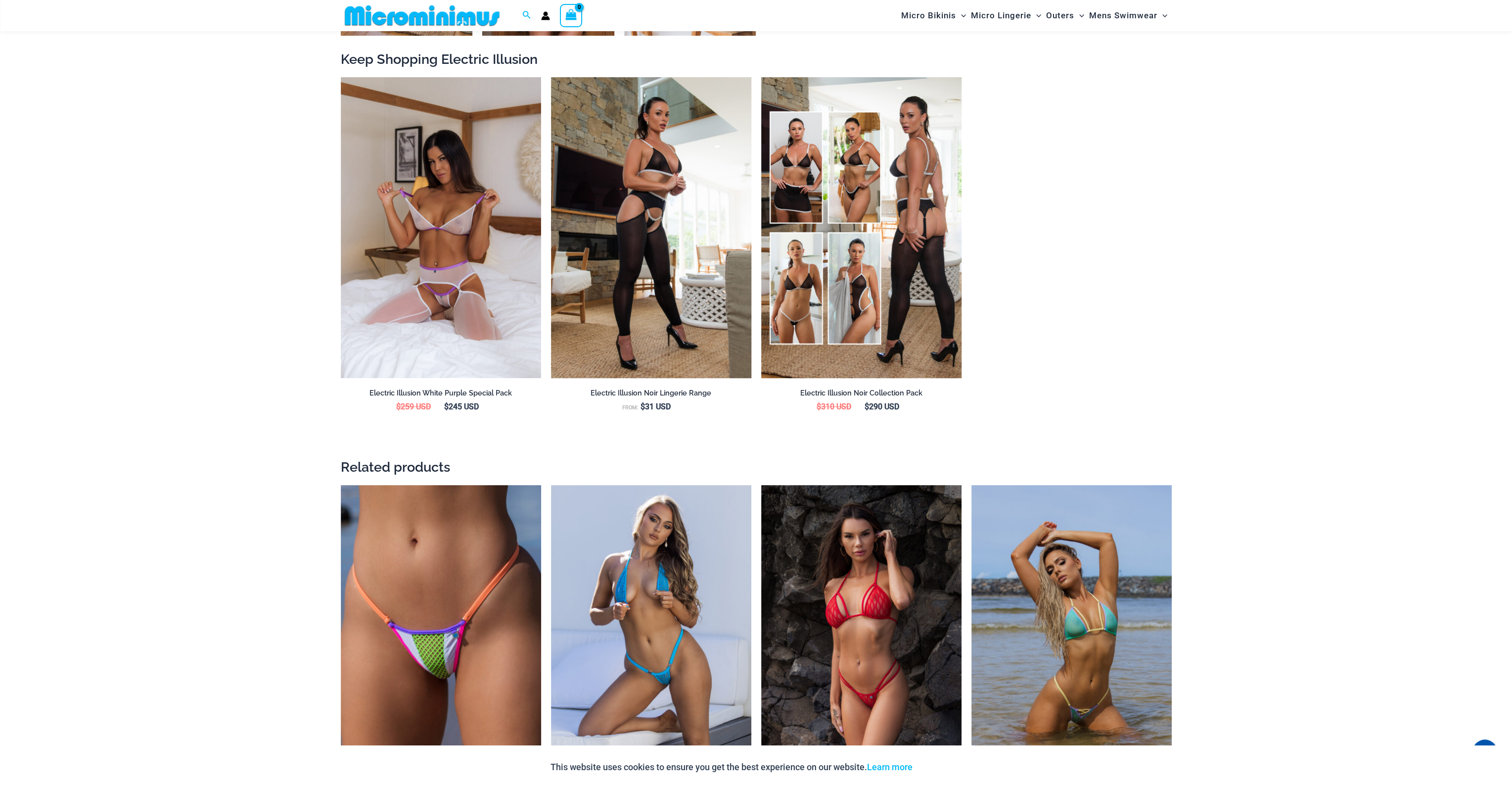
scroll to position [1525, 0]
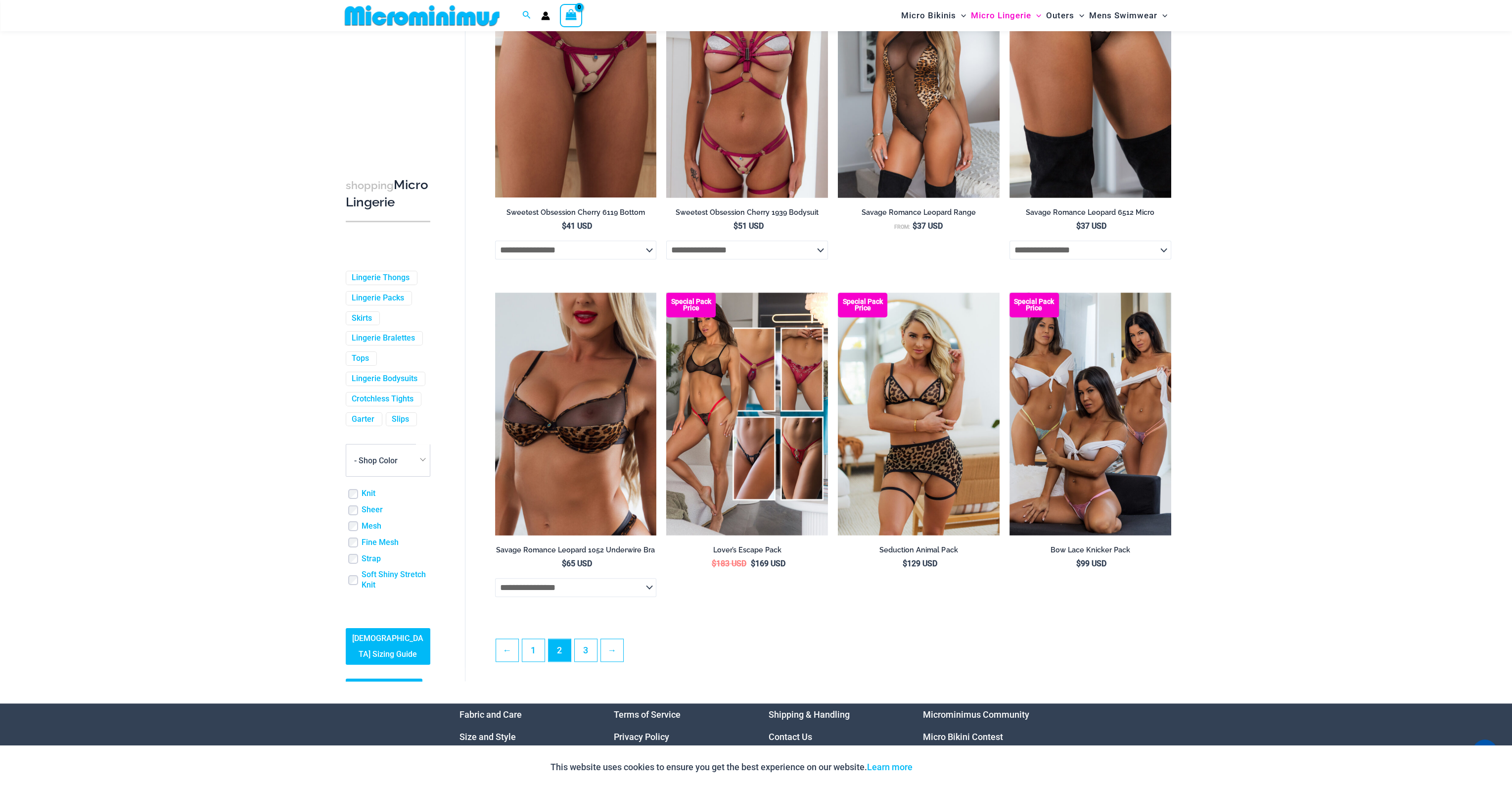
scroll to position [2333, 0]
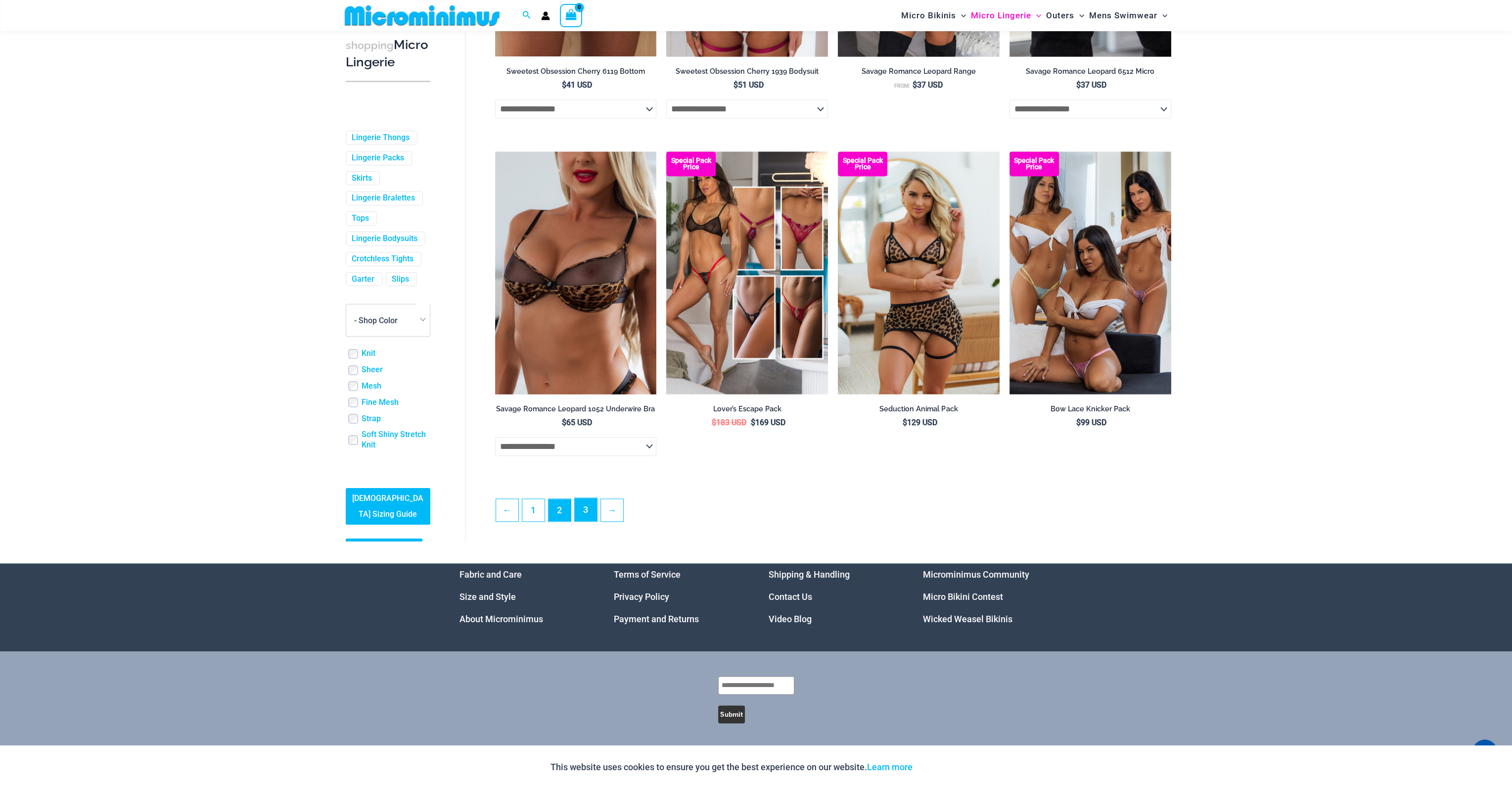
click at [585, 513] on link "3" at bounding box center [585, 509] width 22 height 23
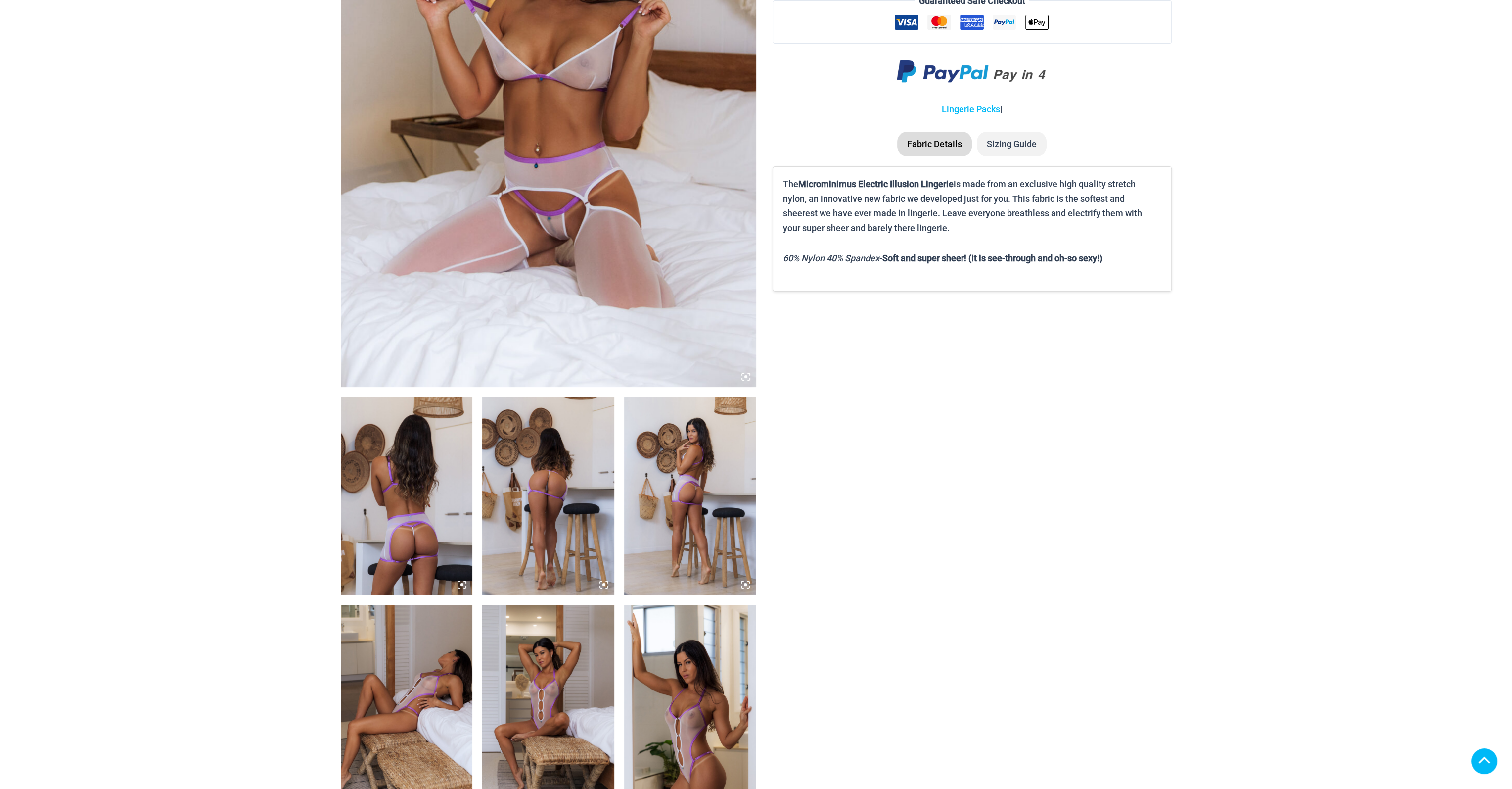
scroll to position [347, 0]
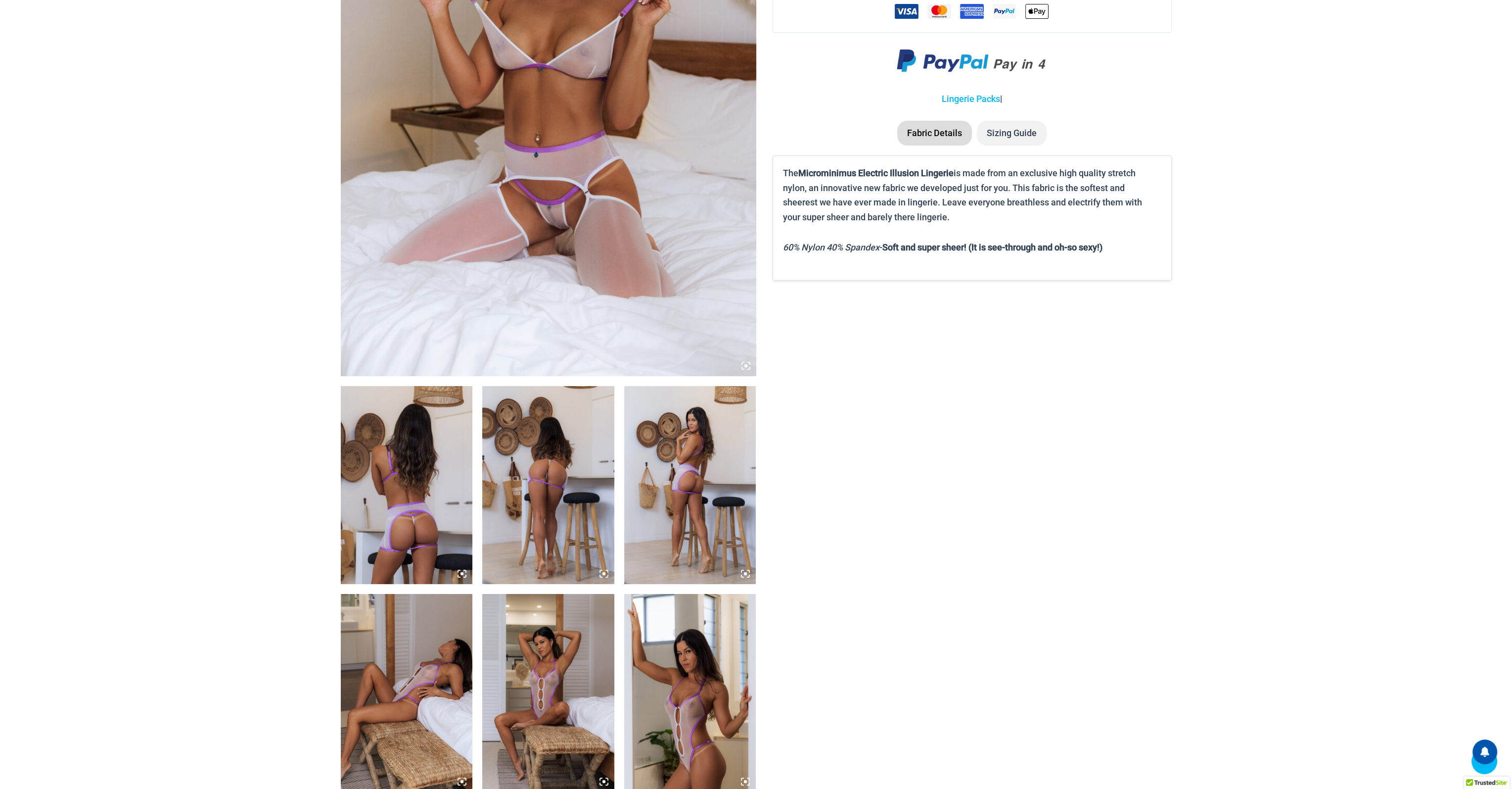
click at [464, 571] on icon at bounding box center [462, 573] width 9 height 9
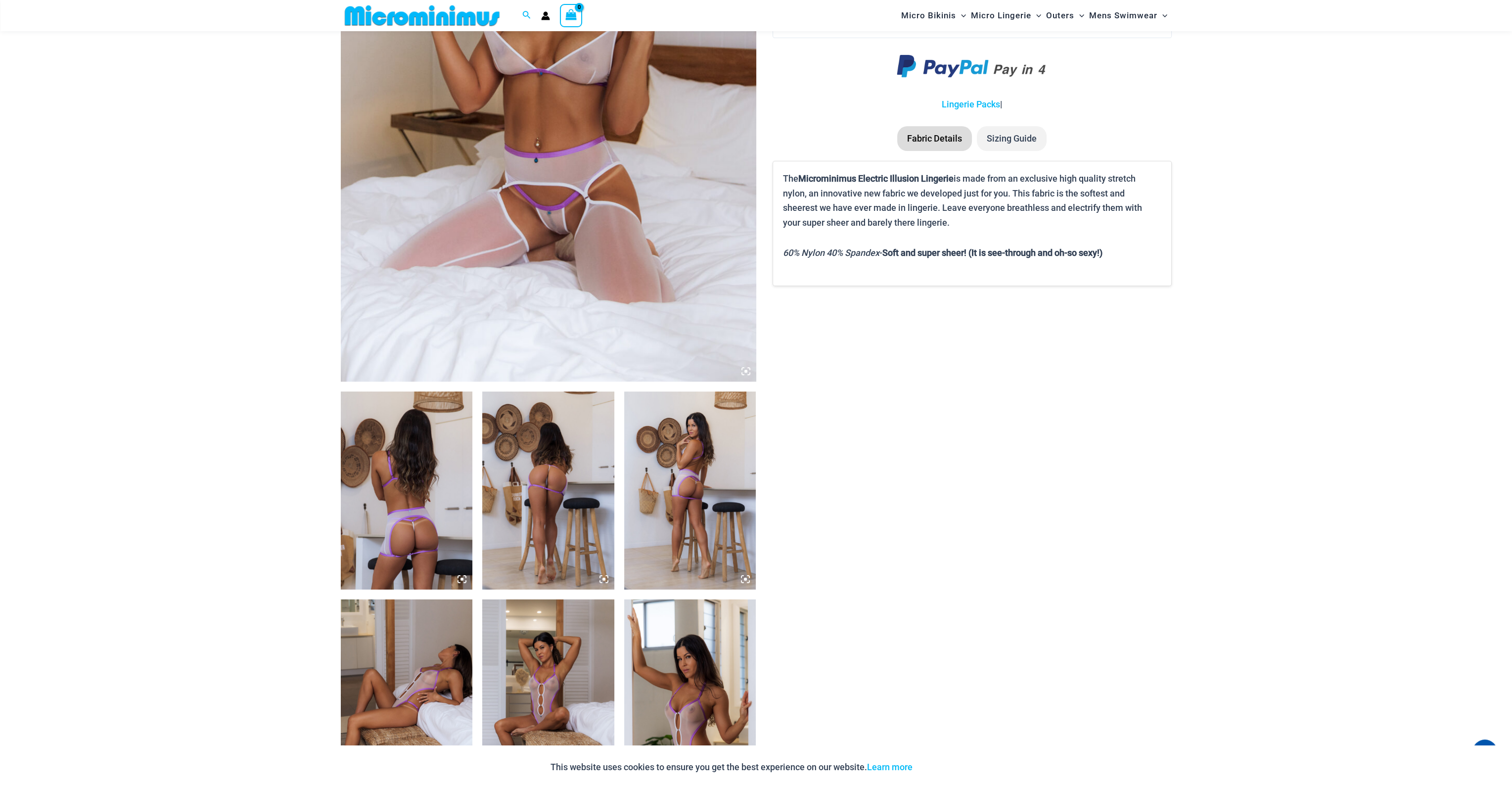
scroll to position [46, 0]
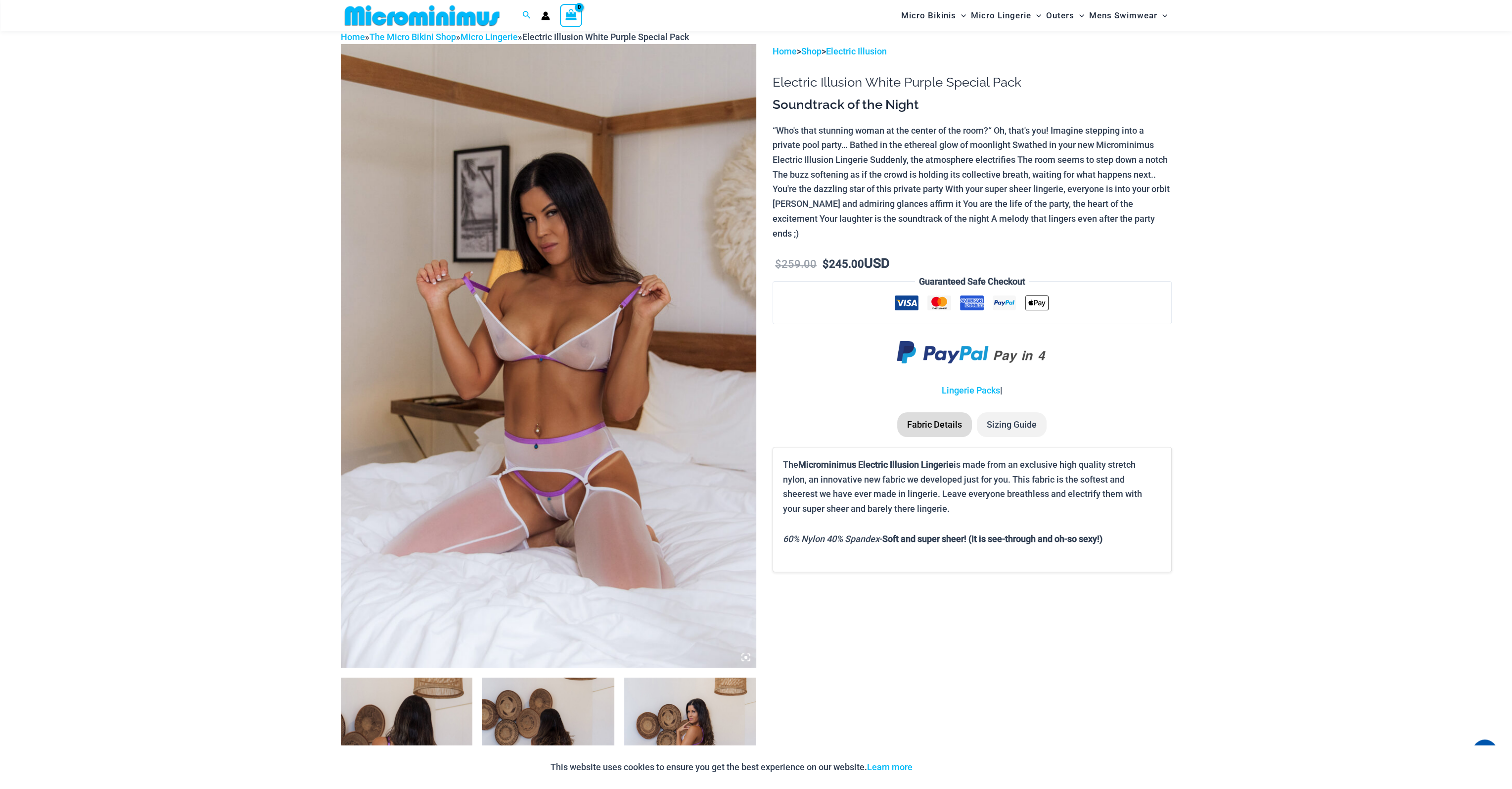
click at [746, 658] on icon at bounding box center [746, 657] width 3 height 3
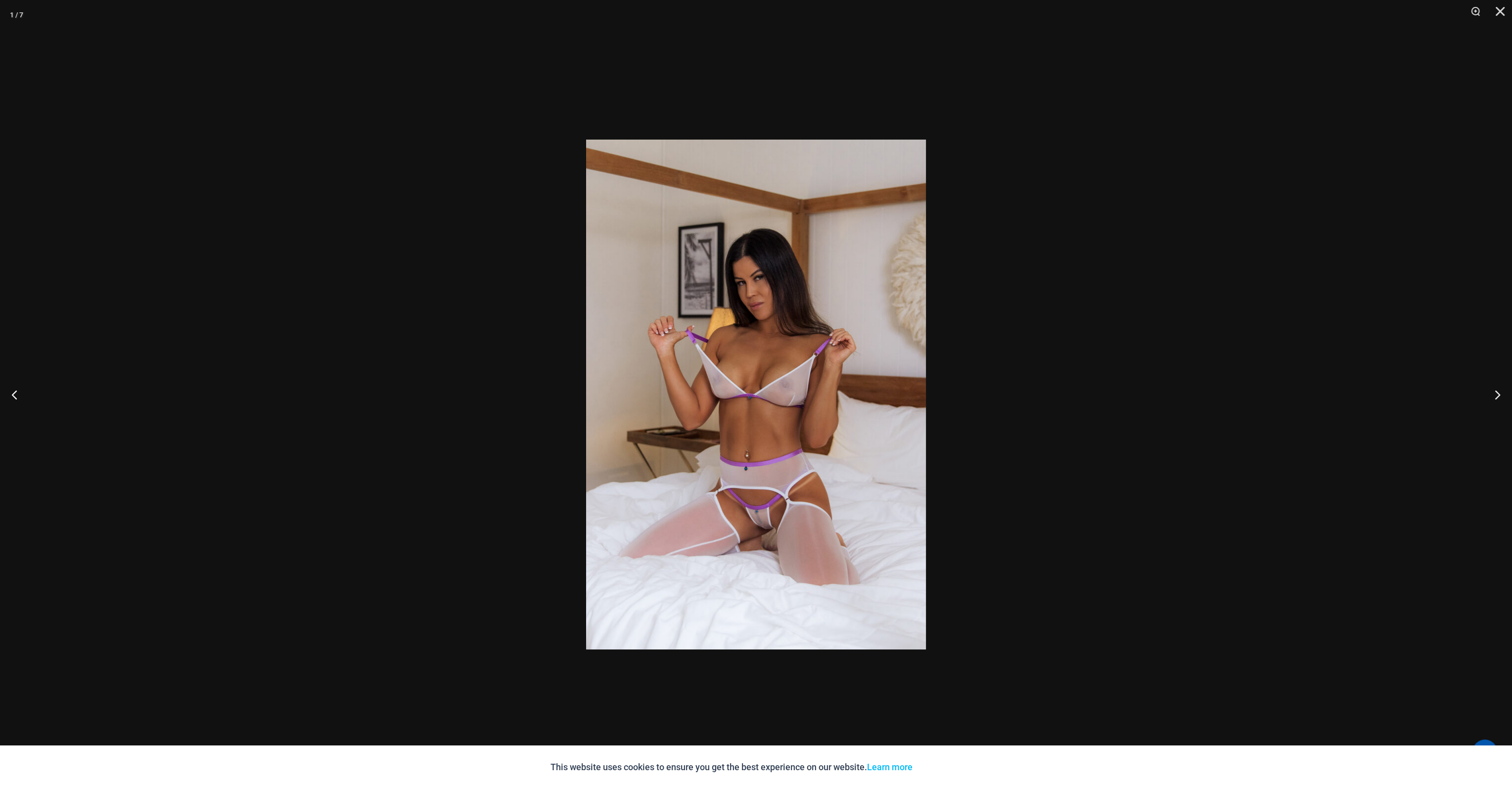
click at [1494, 395] on button "Next" at bounding box center [1493, 395] width 37 height 50
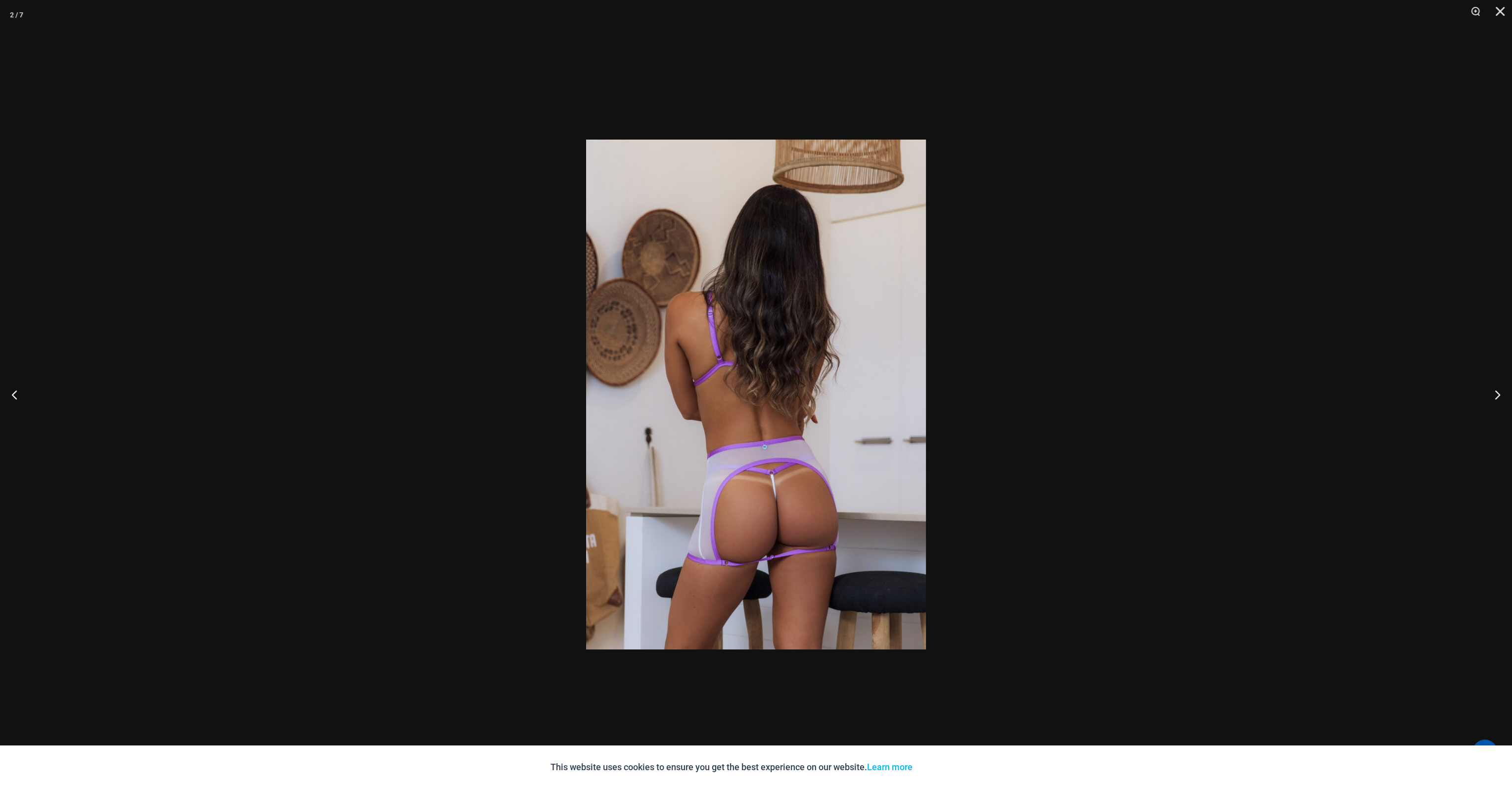
click at [1494, 395] on button "Next" at bounding box center [1493, 395] width 37 height 50
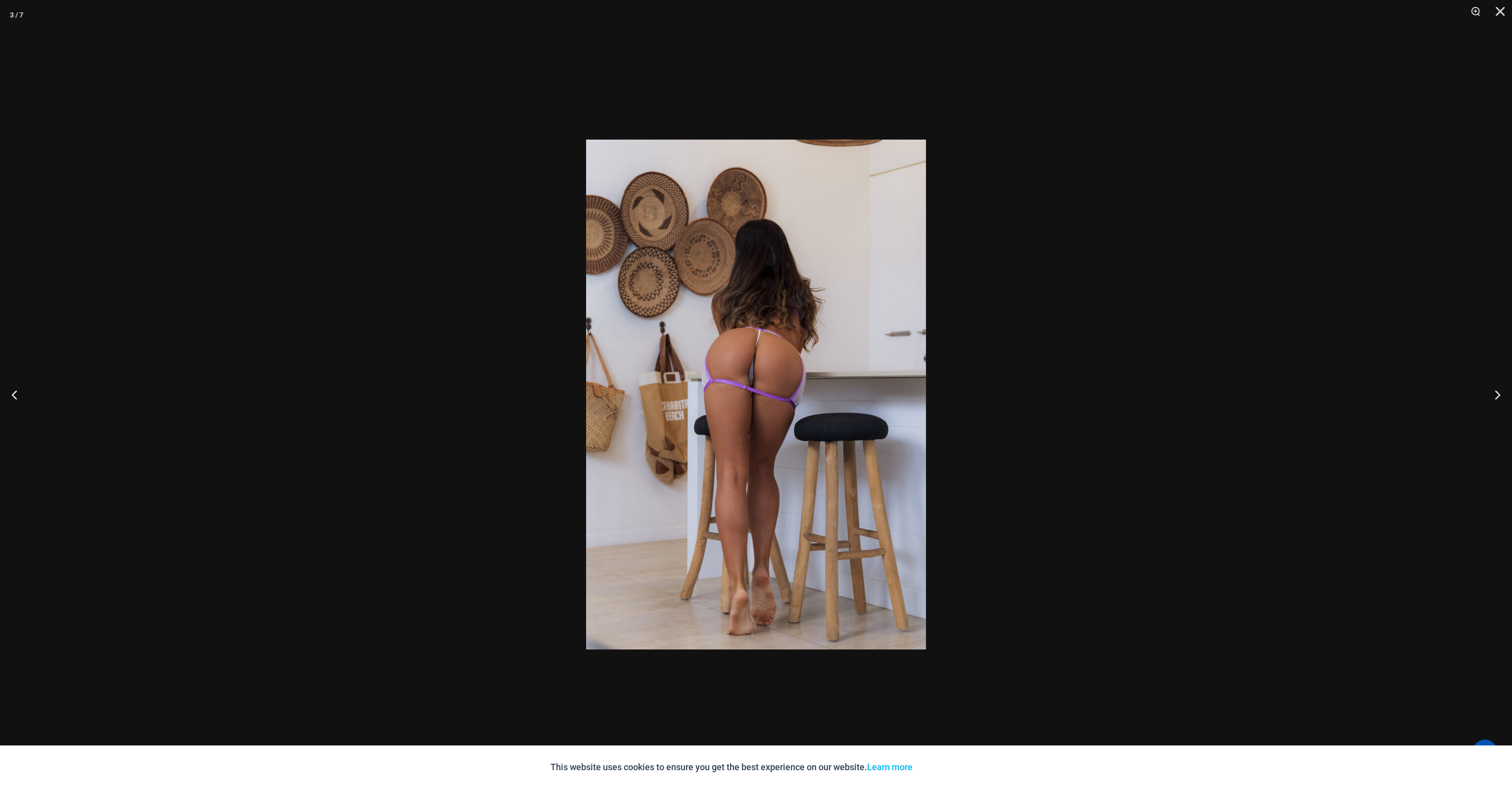
click at [1494, 395] on button "Next" at bounding box center [1493, 395] width 37 height 50
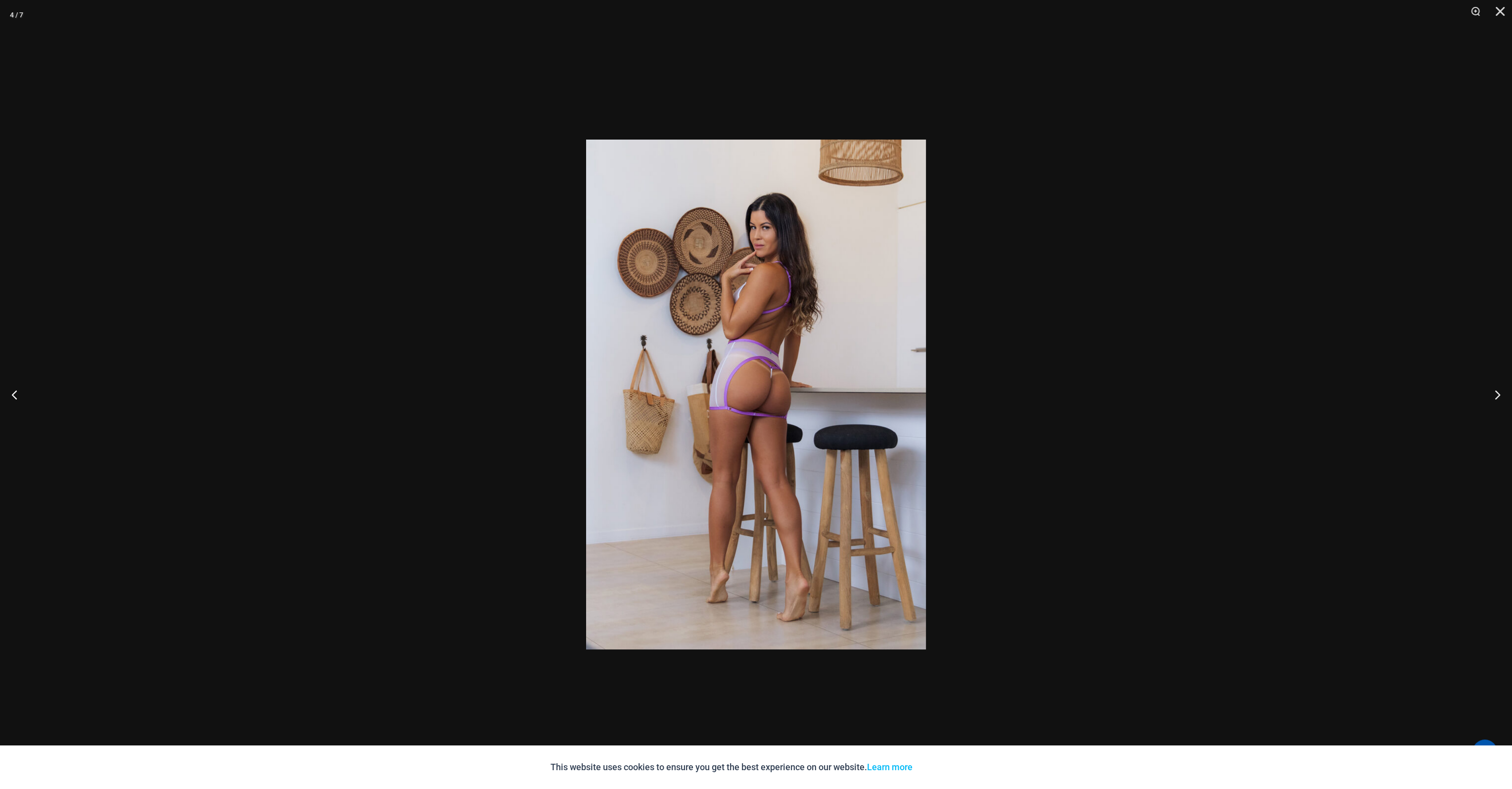
click at [1494, 395] on button "Next" at bounding box center [1493, 395] width 37 height 50
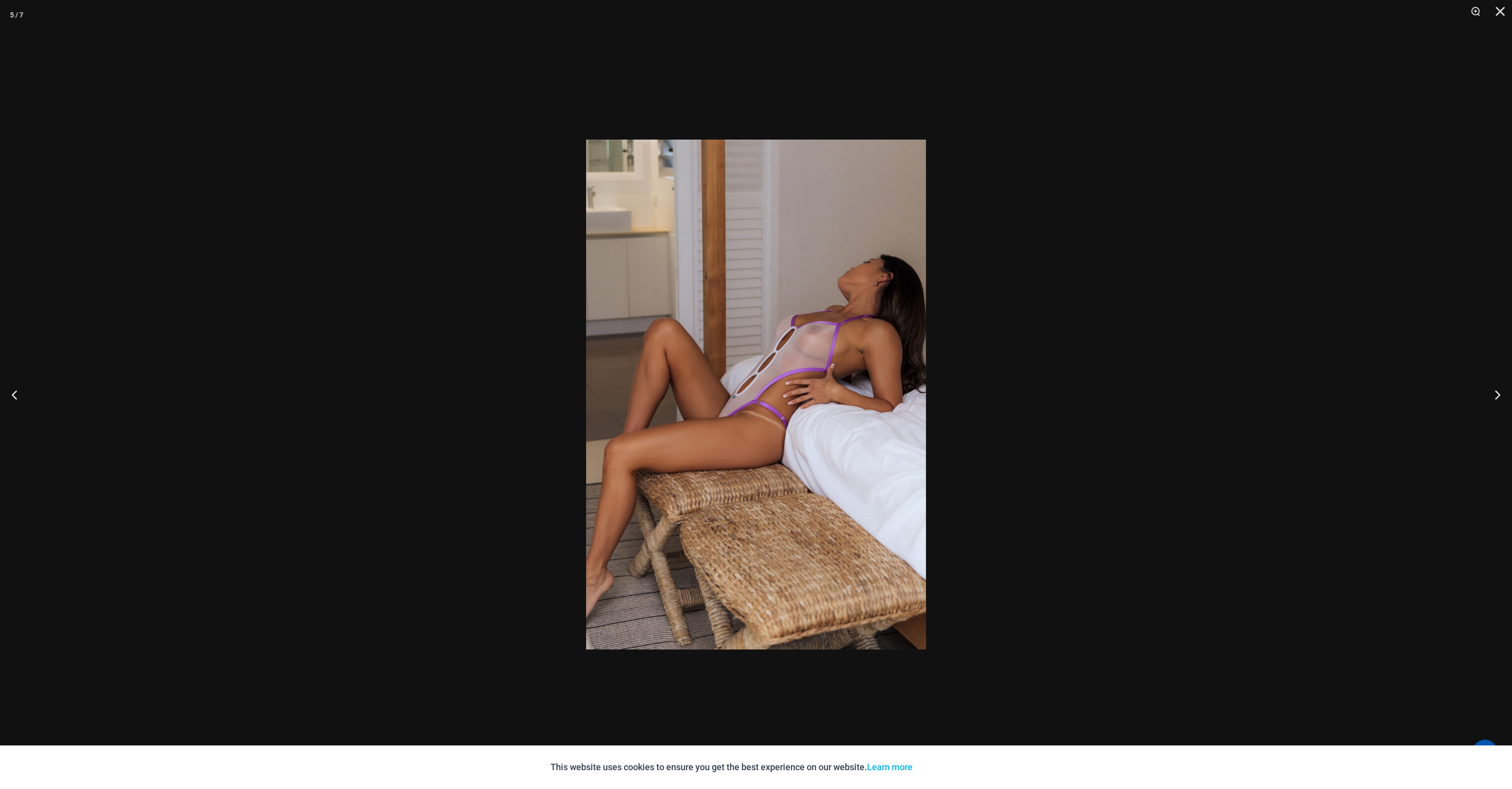
click at [1494, 395] on button "Next" at bounding box center [1493, 395] width 37 height 50
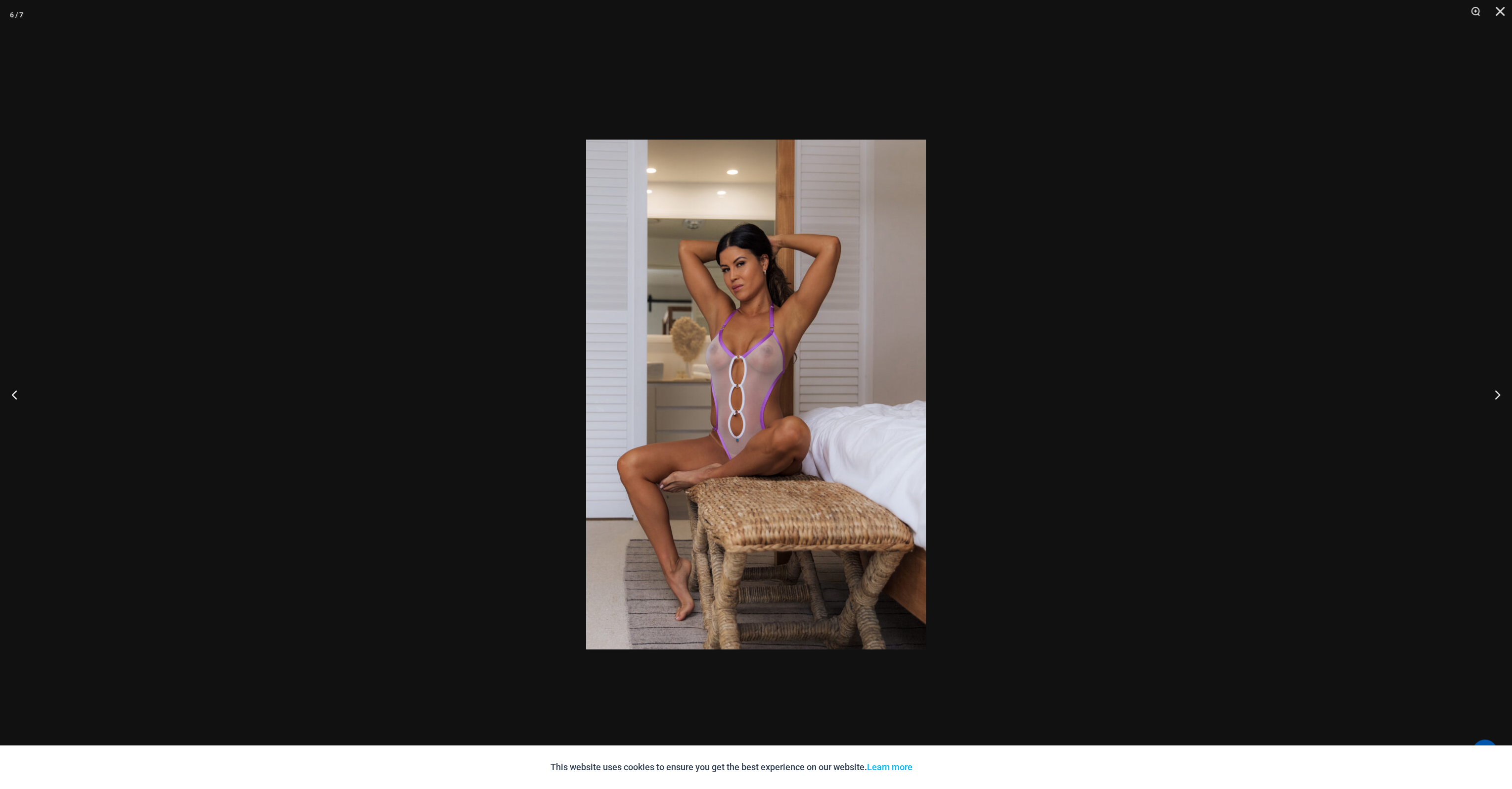
click at [1494, 395] on button "Next" at bounding box center [1493, 395] width 37 height 50
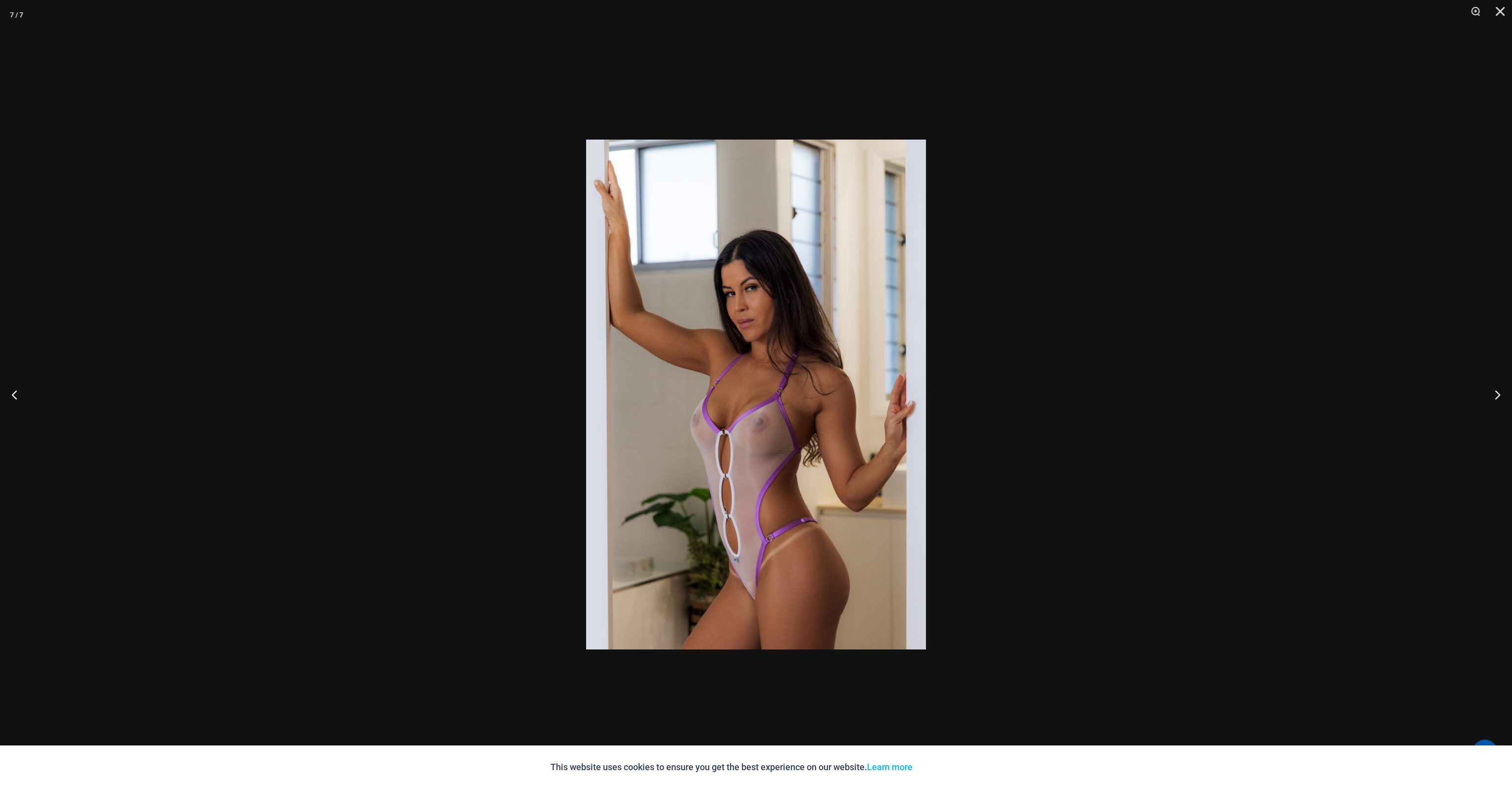
click at [1195, 432] on div at bounding box center [756, 395] width 1512 height 789
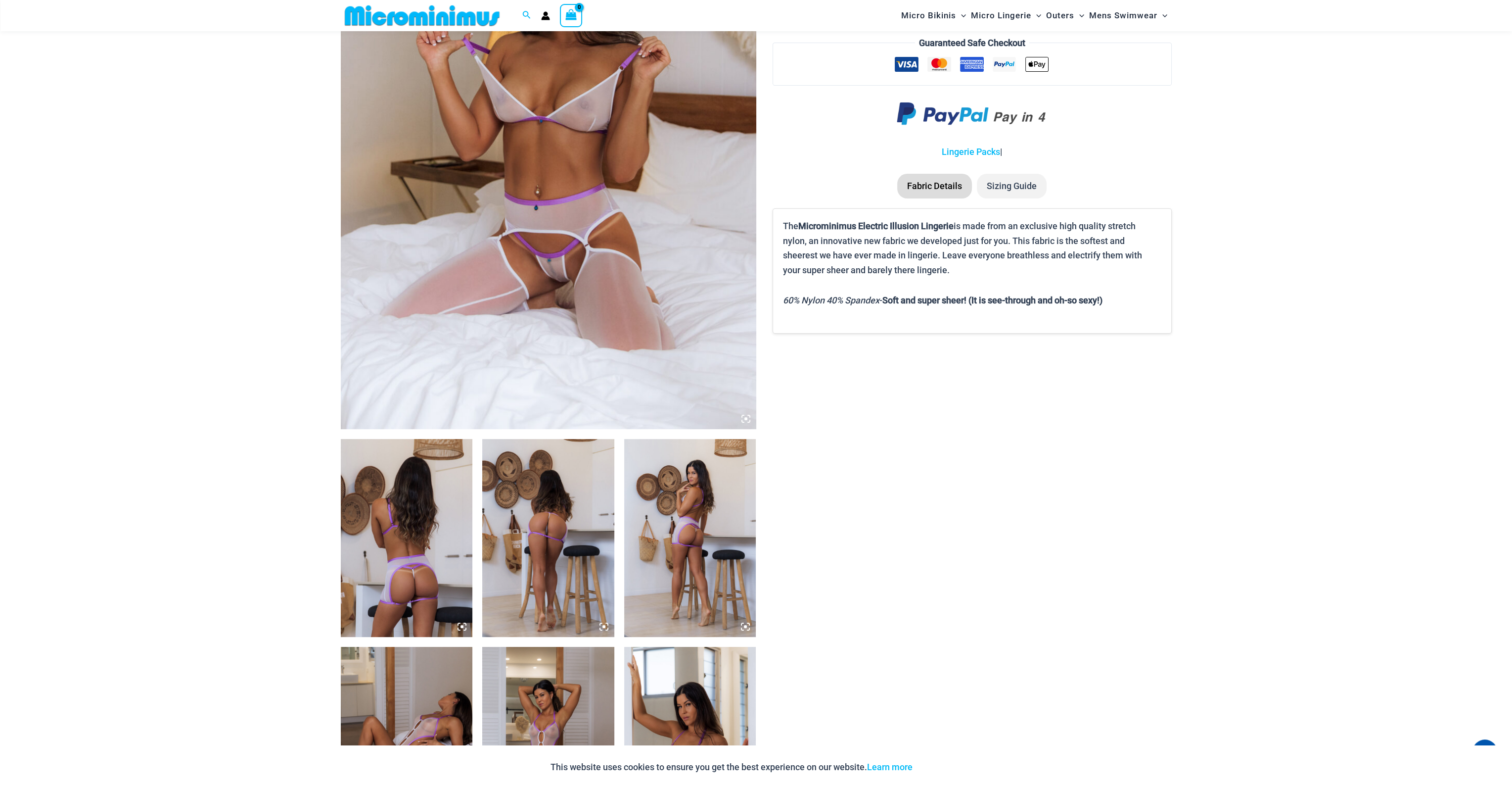
scroll to position [442, 0]
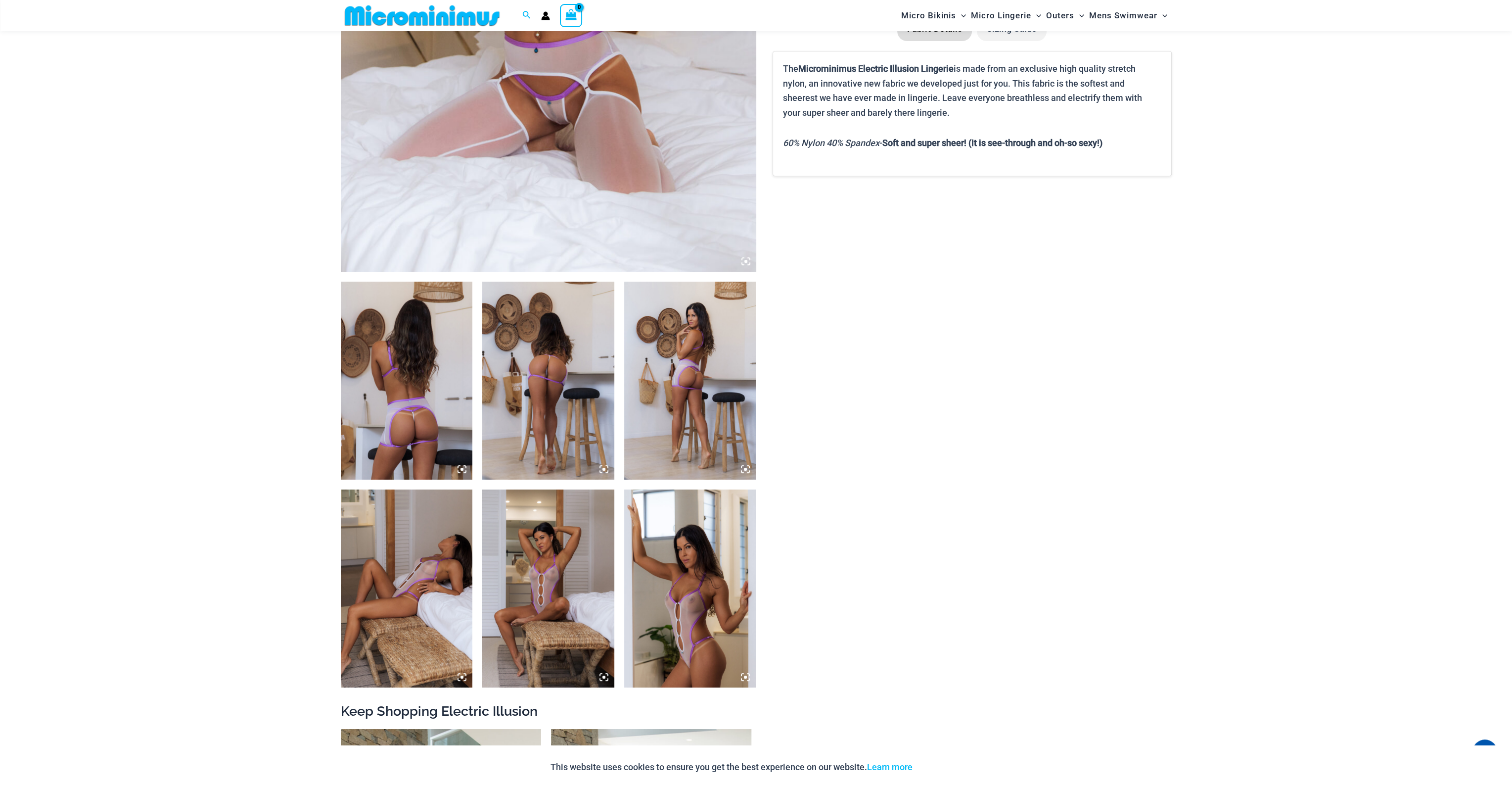
click at [459, 467] on icon at bounding box center [462, 469] width 9 height 9
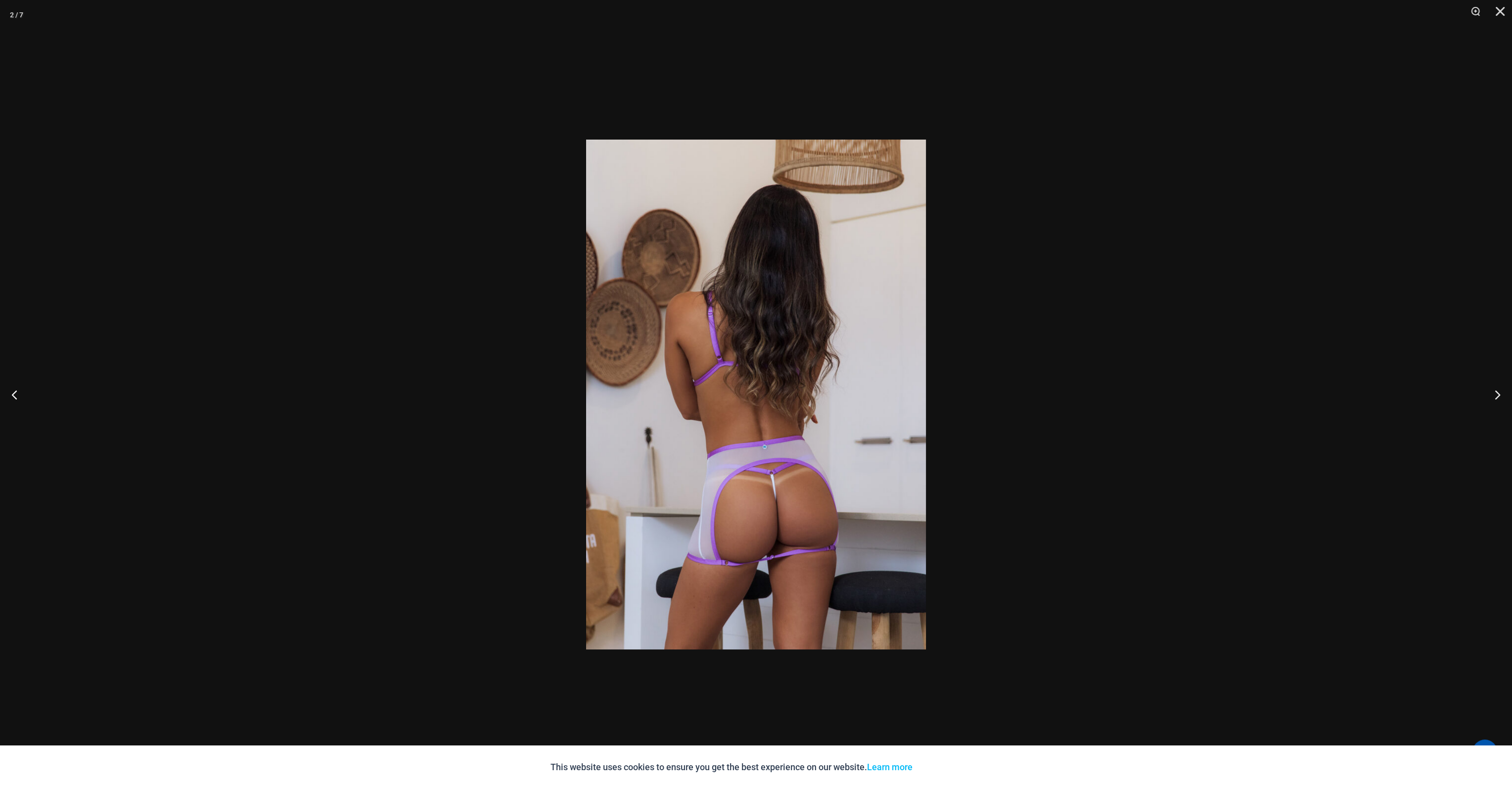
click at [1493, 396] on button "Next" at bounding box center [1493, 395] width 37 height 50
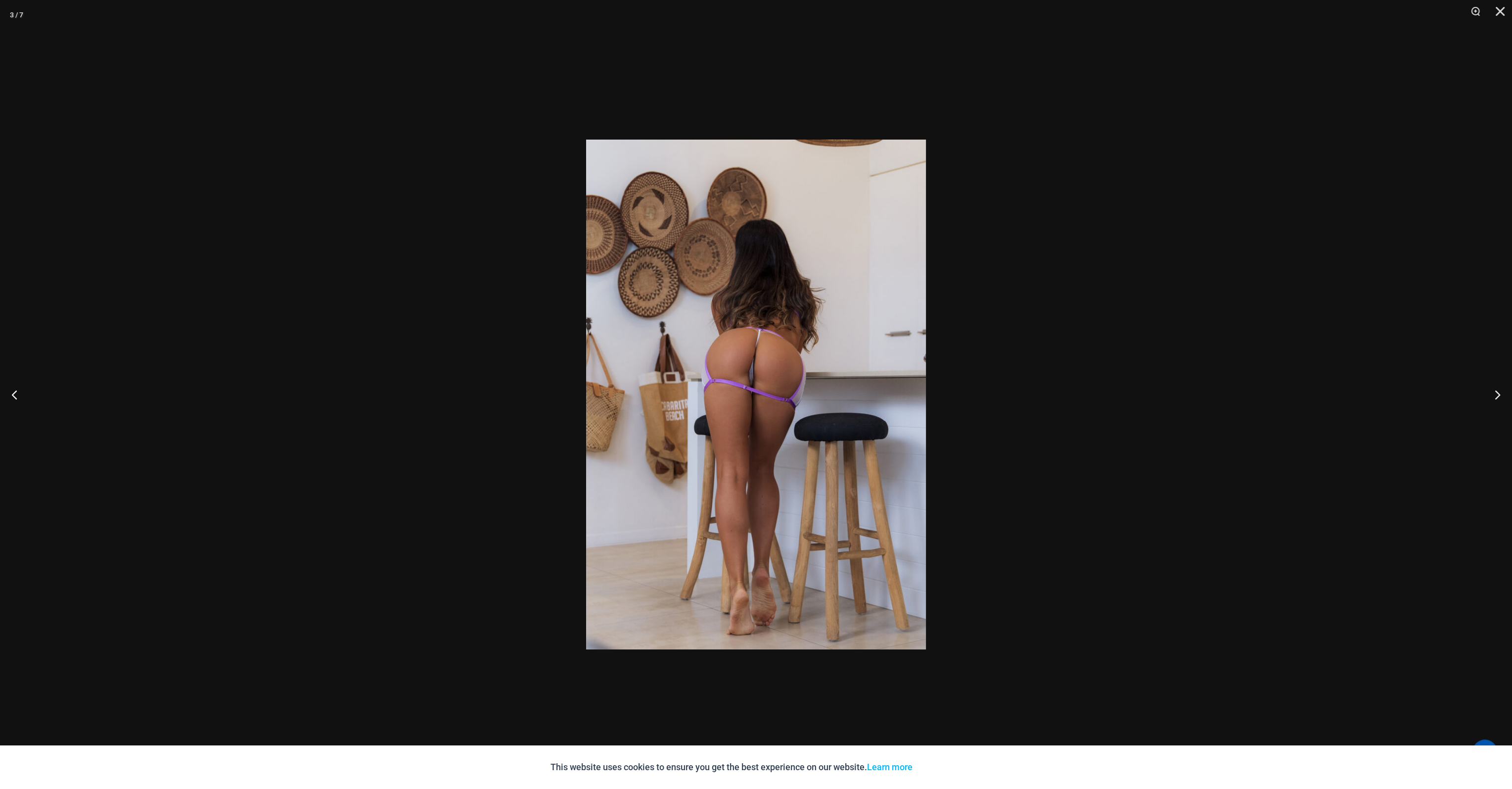
click at [1493, 396] on button "Next" at bounding box center [1493, 395] width 37 height 50
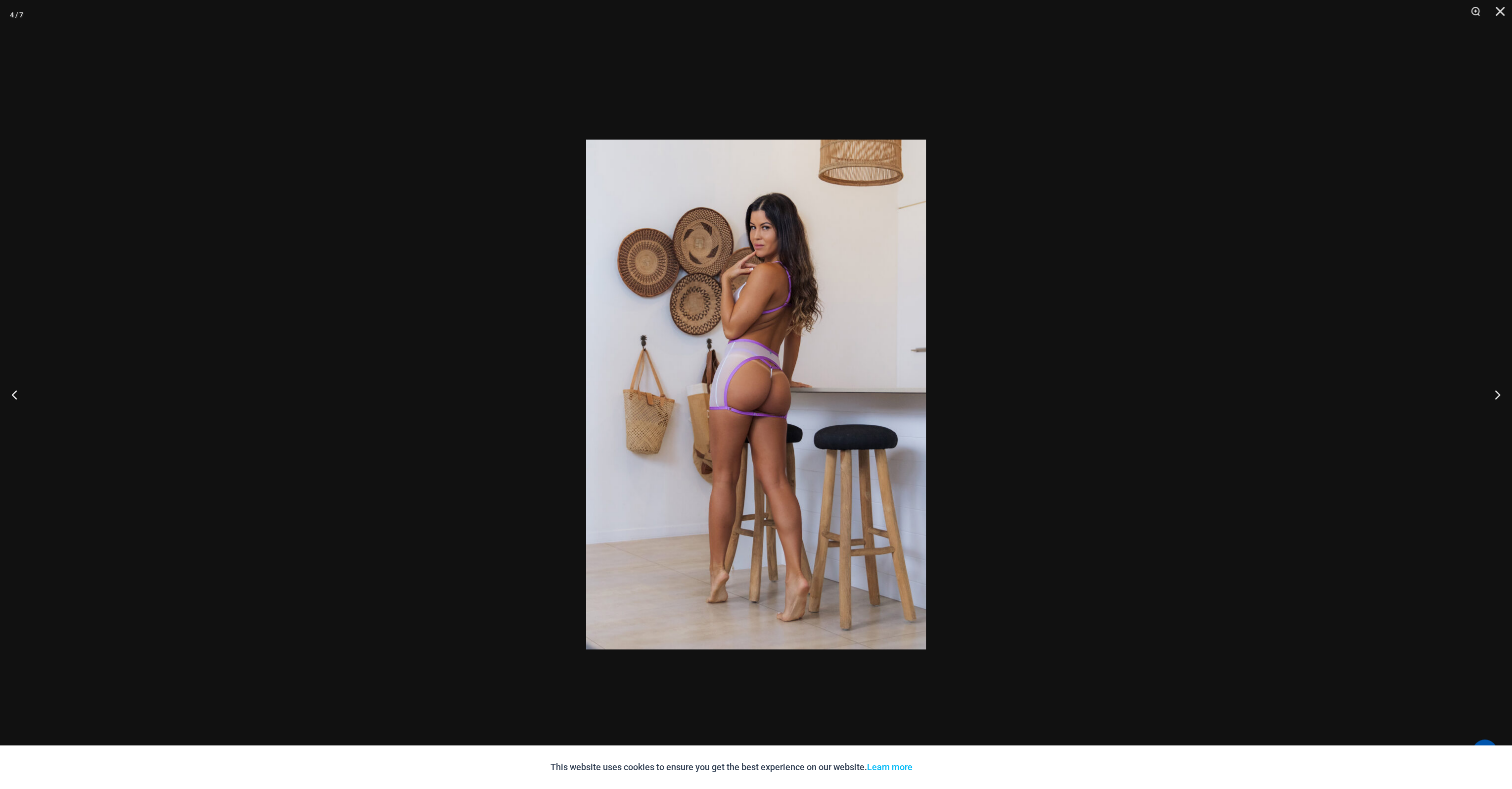
click at [1493, 396] on button "Next" at bounding box center [1493, 395] width 37 height 50
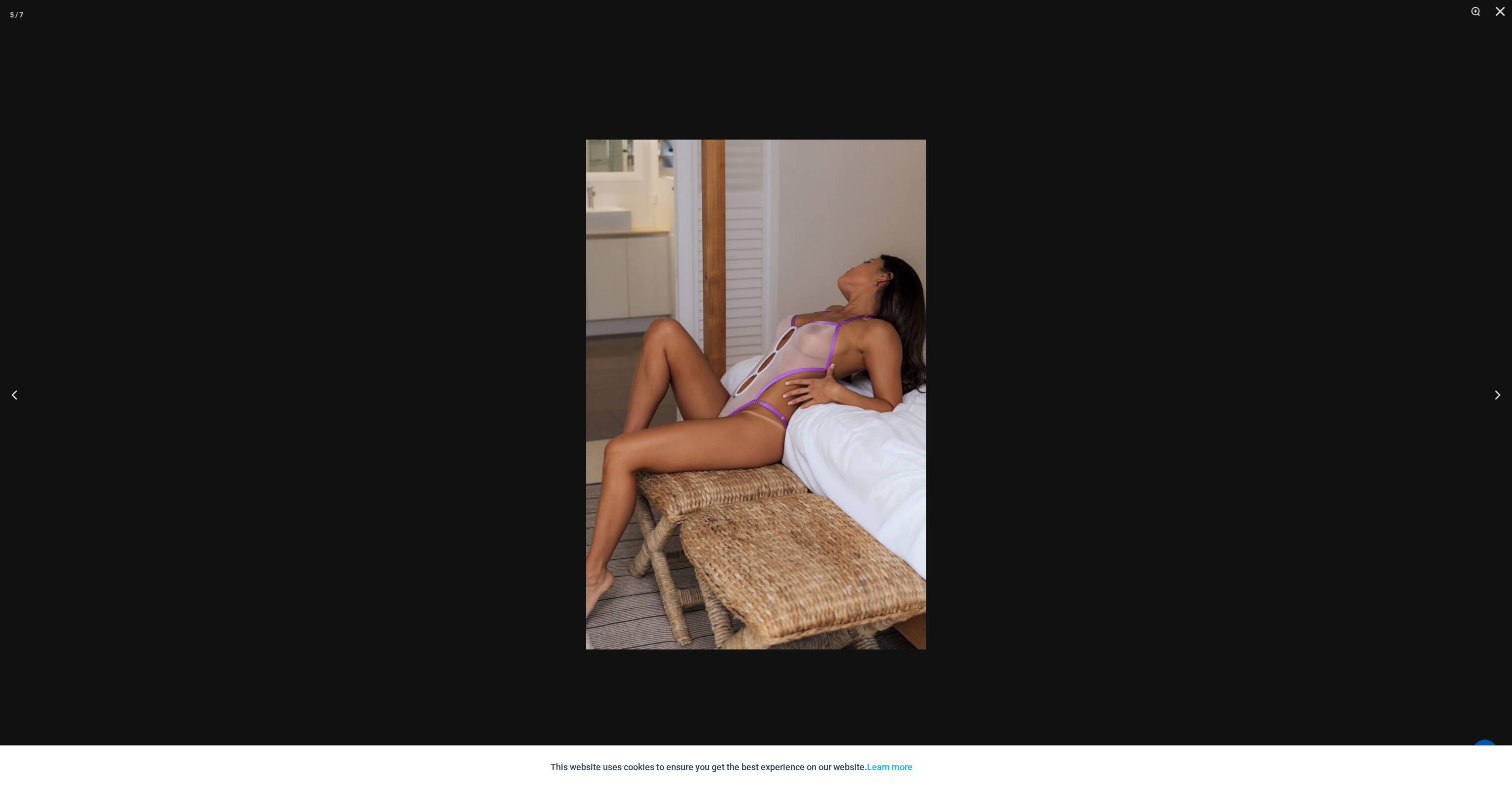
click at [1493, 396] on button "Next" at bounding box center [1493, 395] width 37 height 50
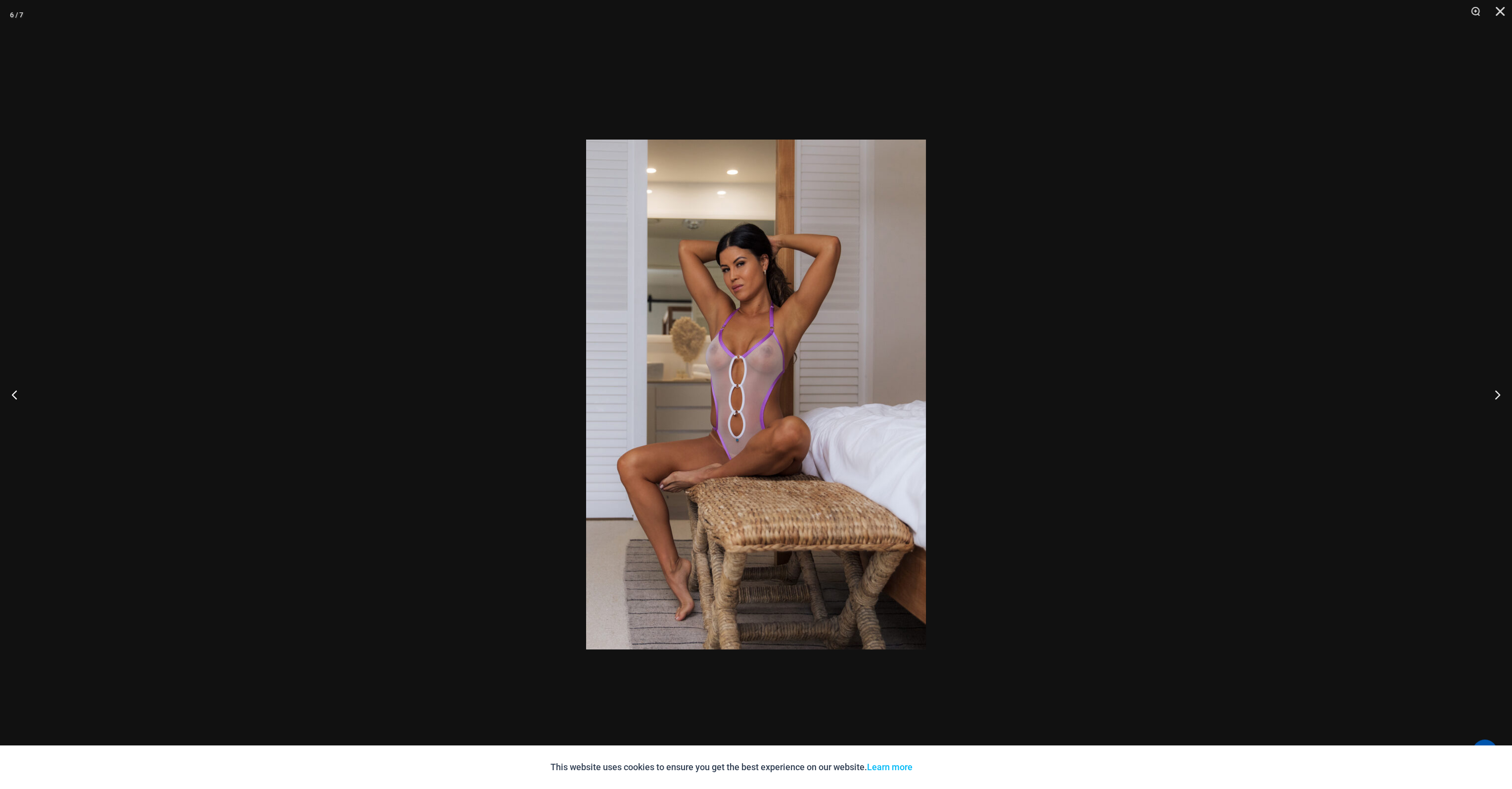
click at [1493, 396] on button "Next" at bounding box center [1493, 395] width 37 height 50
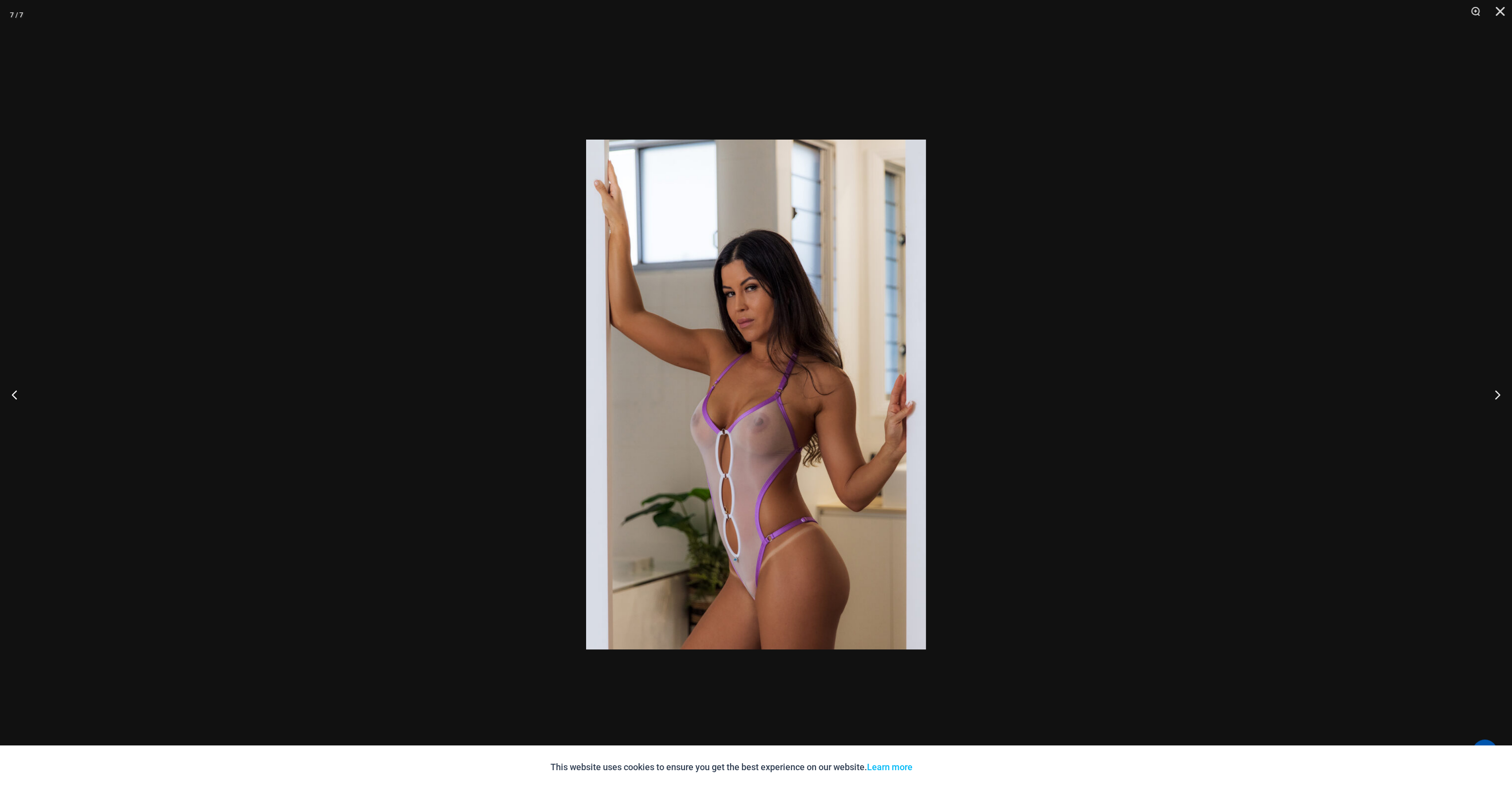
click at [1502, 13] on button "Close" at bounding box center [1496, 15] width 24 height 30
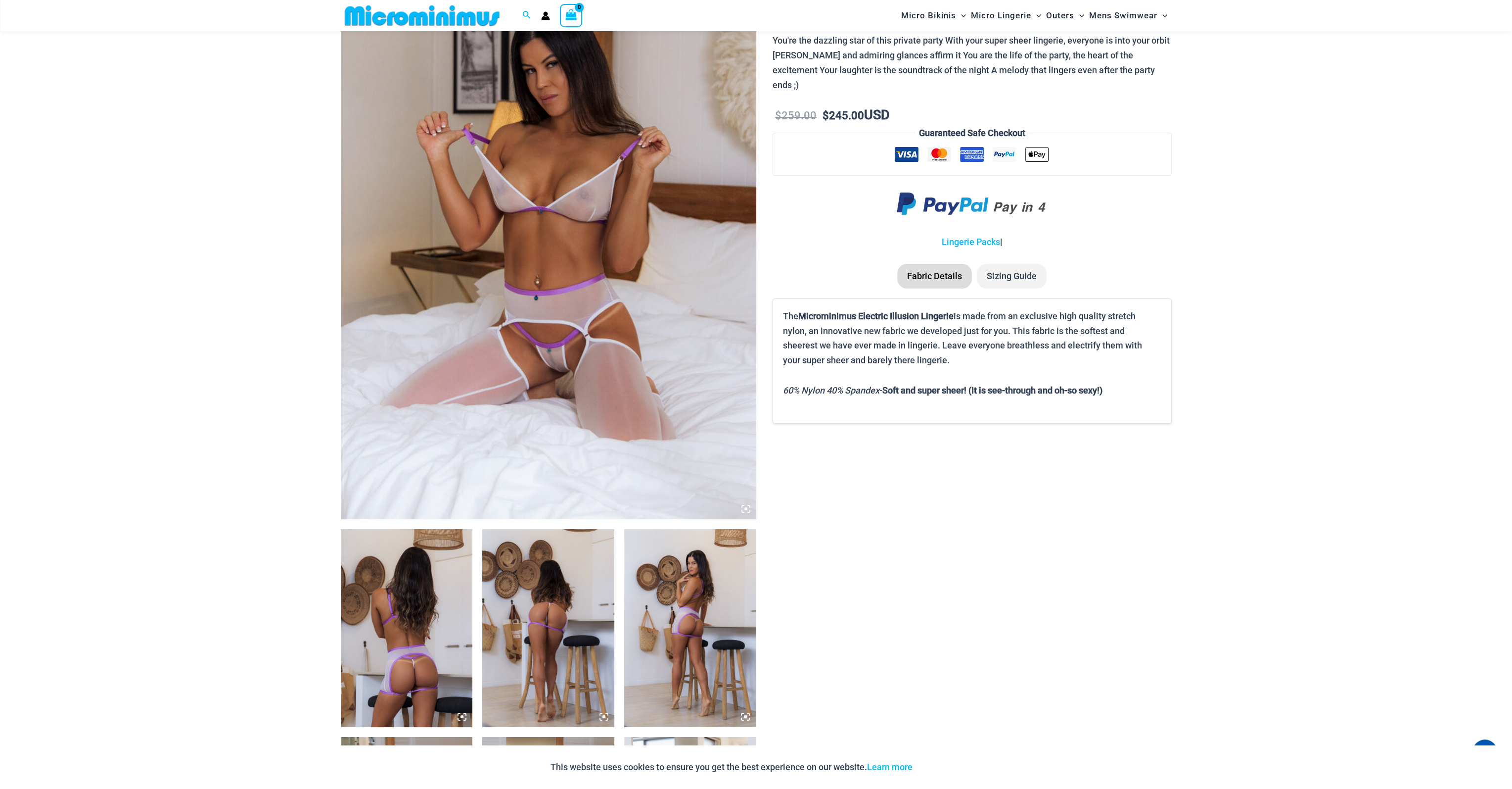
scroll to position [0, 0]
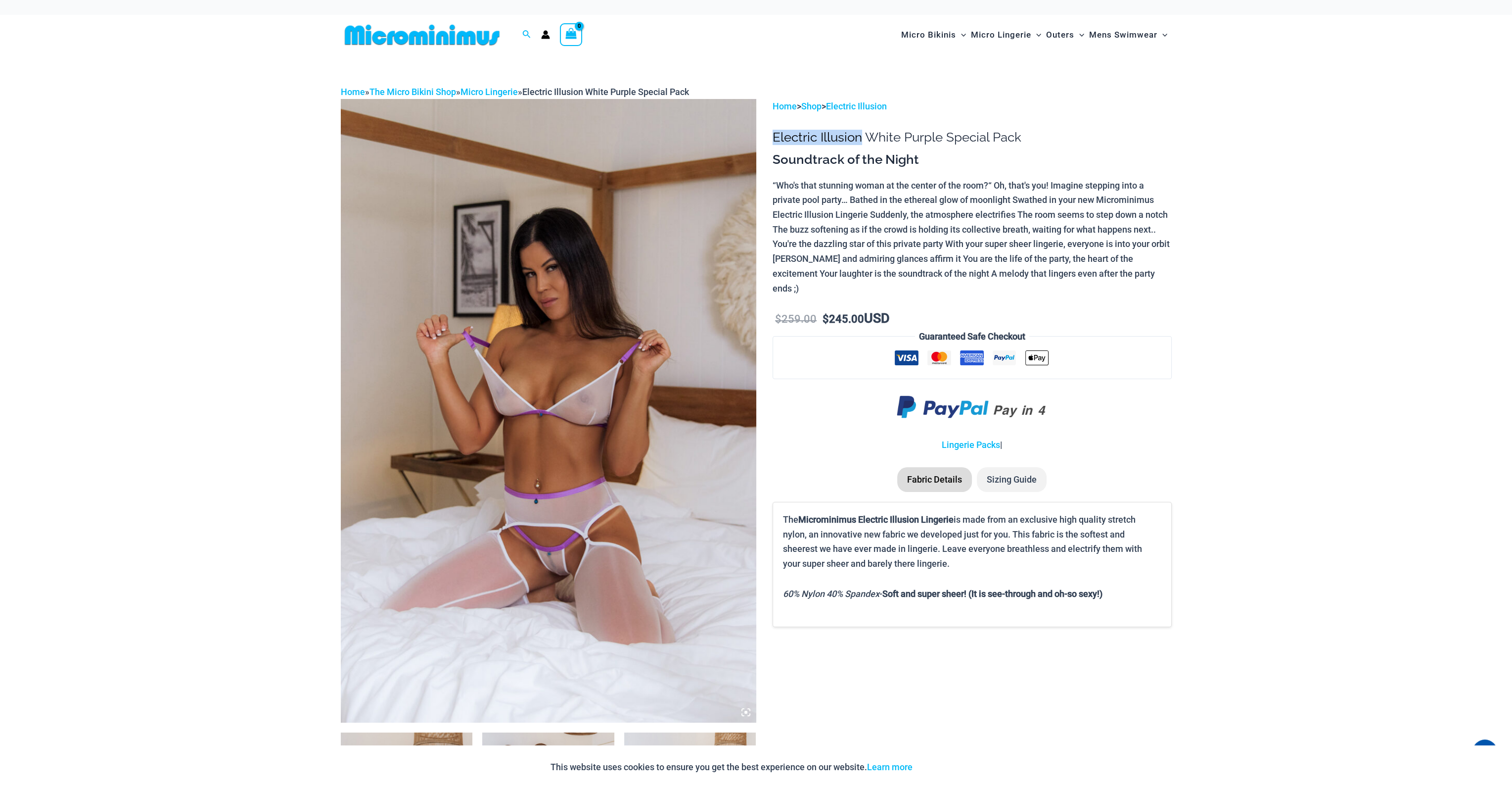
drag, startPoint x: 772, startPoint y: 137, endPoint x: 859, endPoint y: 139, distance: 87.0
click at [859, 139] on h1 "Electric Illusion White Purple Special Pack" at bounding box center [971, 137] width 398 height 16
copy h1 "Electric Illusion"
